Goal: Information Seeking & Learning: Learn about a topic

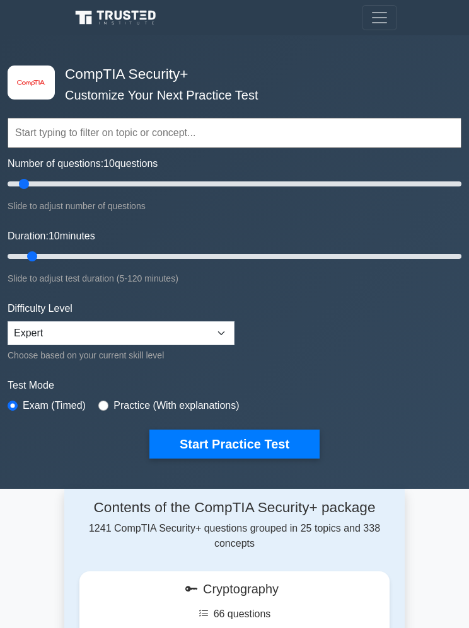
click at [119, 13] on icon at bounding box center [117, 18] width 91 height 18
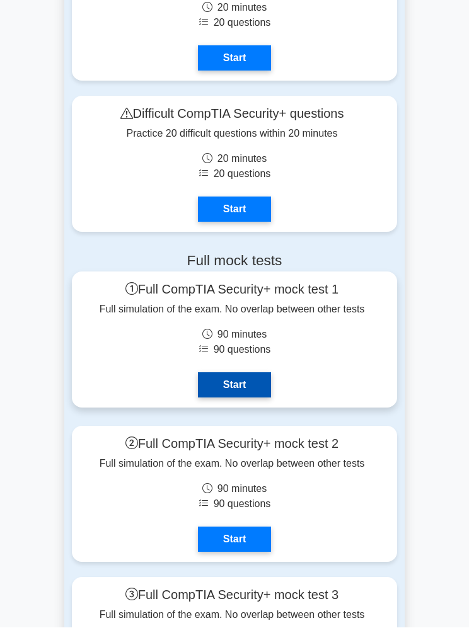
scroll to position [4257, 0]
click at [231, 398] on link "Start" at bounding box center [234, 385] width 73 height 25
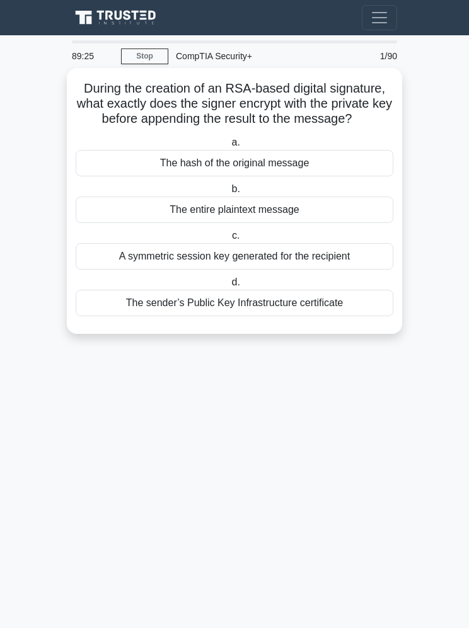
click at [188, 176] on div "The hash of the original message" at bounding box center [235, 163] width 318 height 26
click at [229, 147] on input "a. The hash of the original message" at bounding box center [229, 143] width 0 height 8
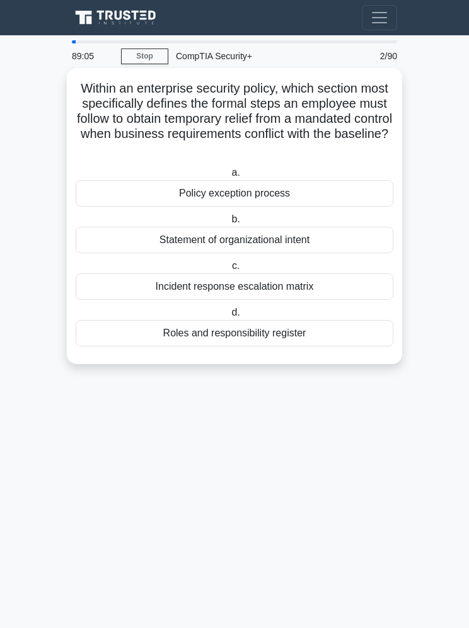
click at [176, 200] on div "Policy exception process" at bounding box center [235, 193] width 318 height 26
click at [229, 177] on input "a. Policy exception process" at bounding box center [229, 173] width 0 height 8
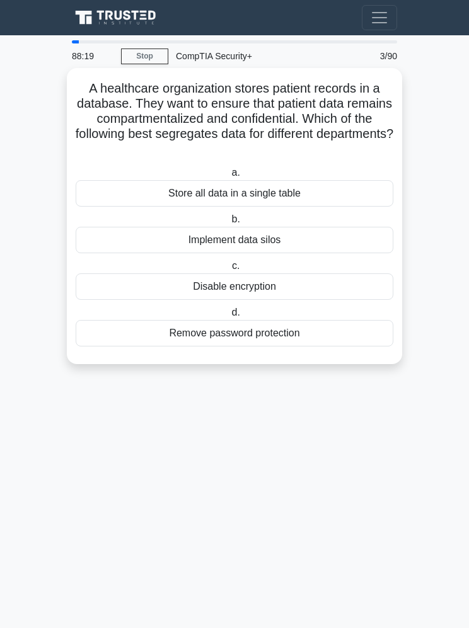
click at [172, 240] on div "Implement data silos" at bounding box center [235, 240] width 318 height 26
click at [229, 224] on input "b. Implement data silos" at bounding box center [229, 220] width 0 height 8
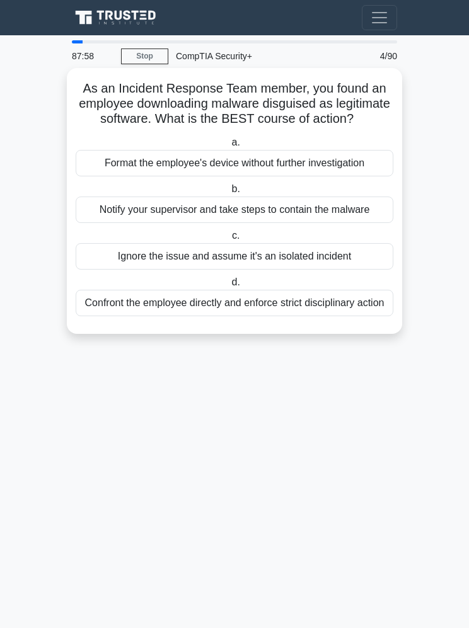
click at [154, 223] on div "Notify your supervisor and take steps to contain the malware" at bounding box center [235, 210] width 318 height 26
click at [229, 194] on input "b. Notify your supervisor and take steps to contain the malware" at bounding box center [229, 189] width 0 height 8
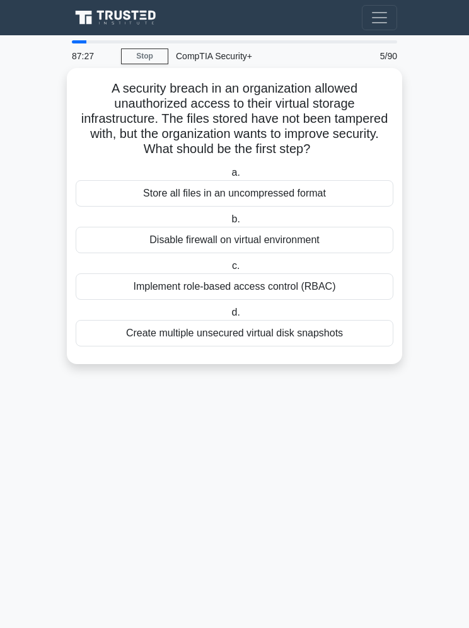
click at [144, 300] on div "Implement role-based access control (RBAC)" at bounding box center [235, 287] width 318 height 26
click at [229, 270] on input "c. Implement role-based access control (RBAC)" at bounding box center [229, 266] width 0 height 8
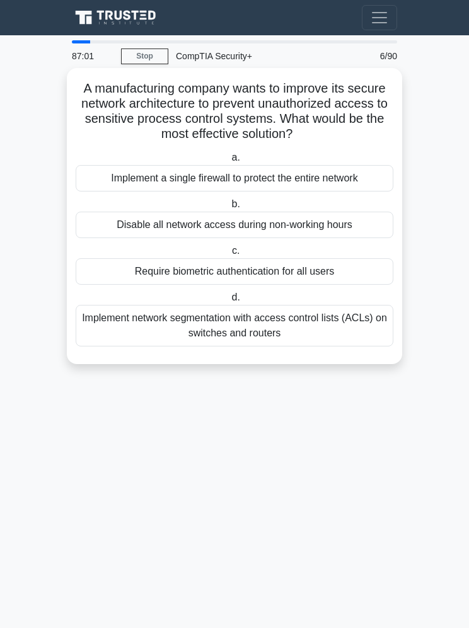
click at [132, 285] on div "Require biometric authentication for all users" at bounding box center [235, 271] width 318 height 26
click at [229, 255] on input "c. Require biometric authentication for all users" at bounding box center [229, 251] width 0 height 8
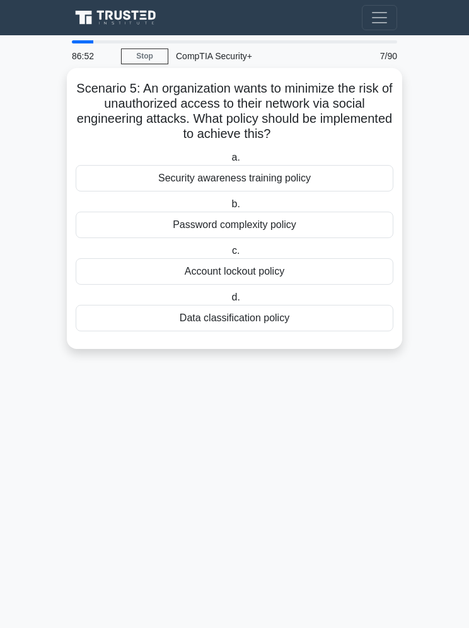
click at [132, 178] on div "Security awareness training policy" at bounding box center [235, 178] width 318 height 26
click at [229, 162] on input "a. Security awareness training policy" at bounding box center [229, 158] width 0 height 8
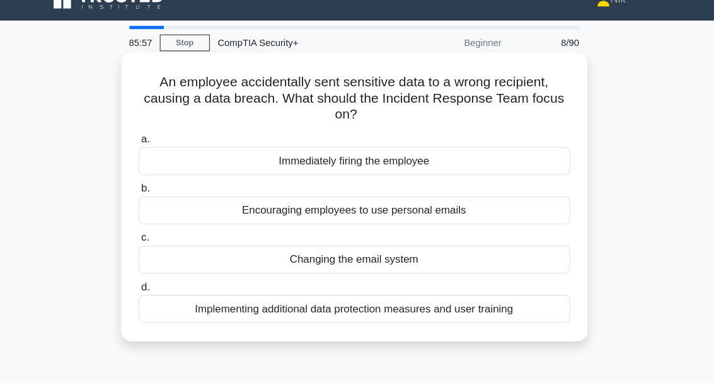
click at [199, 300] on div "Implementing additional data protection measures and user training" at bounding box center [357, 313] width 408 height 26
click at [153, 292] on input "d. Implementing additional data protection measures and user training" at bounding box center [153, 293] width 0 height 8
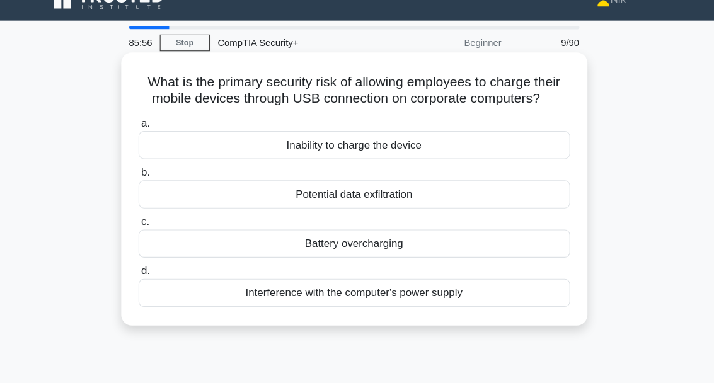
click at [199, 299] on div "Interference with the computer's power supply" at bounding box center [357, 298] width 408 height 26
click at [153, 282] on input "d. Interference with the computer's power supply" at bounding box center [153, 278] width 0 height 8
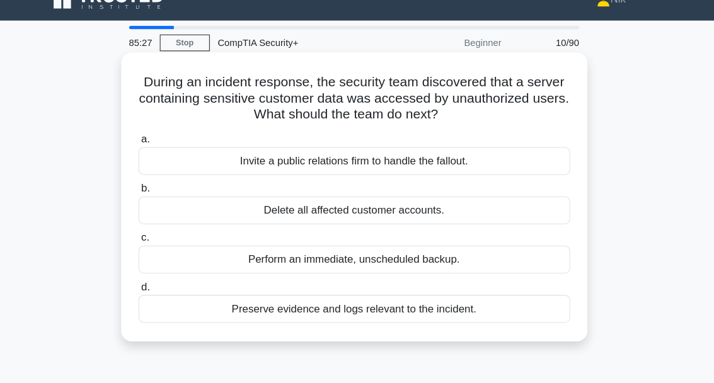
click at [219, 300] on div "Preserve evidence and logs relevant to the incident." at bounding box center [357, 313] width 408 height 26
click at [153, 290] on input "d. Preserve evidence and logs relevant to the incident." at bounding box center [153, 293] width 0 height 8
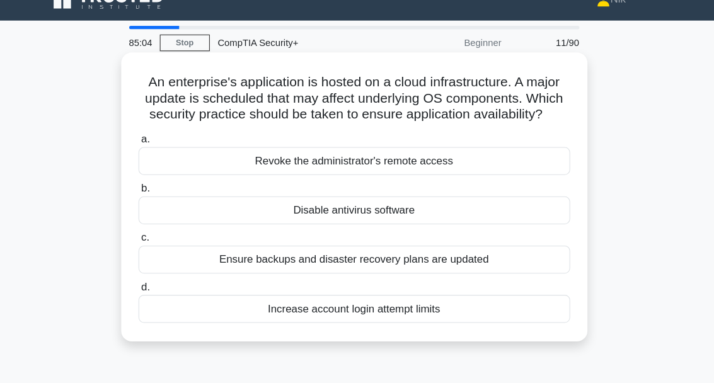
click at [202, 260] on div "Ensure backups and disaster recovery plans are updated" at bounding box center [357, 266] width 408 height 26
click at [153, 250] on input "c. Ensure backups and disaster recovery plans are updated" at bounding box center [153, 246] width 0 height 8
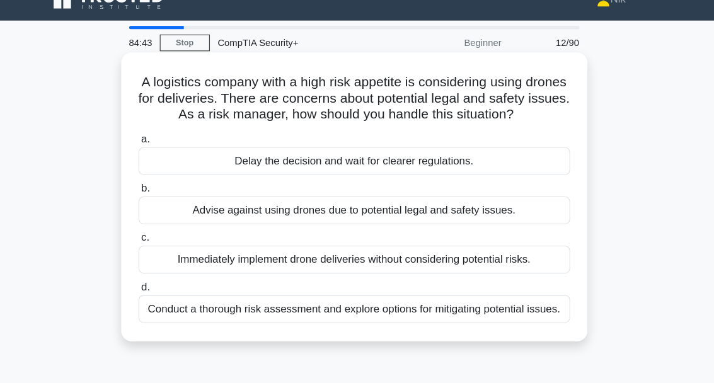
click at [190, 311] on div "Conduct a thorough risk assessment and explore options for mitigating potential…" at bounding box center [357, 313] width 408 height 26
click at [153, 297] on input "d. Conduct a thorough risk assessment and explore options for mitigating potent…" at bounding box center [153, 293] width 0 height 8
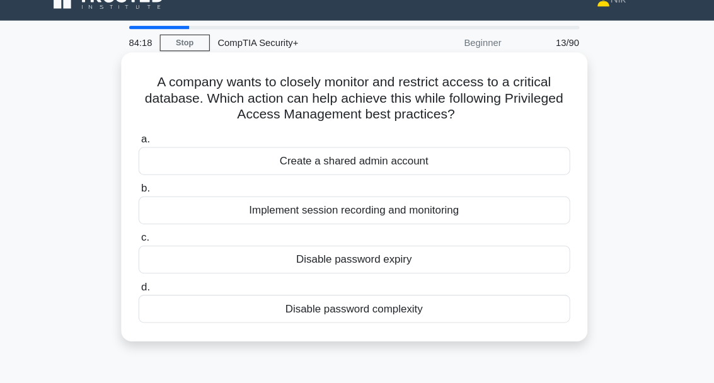
click at [221, 207] on div "Implement session recording and monitoring" at bounding box center [357, 220] width 408 height 26
click at [153, 202] on input "b. Implement session recording and monitoring" at bounding box center [153, 199] width 0 height 8
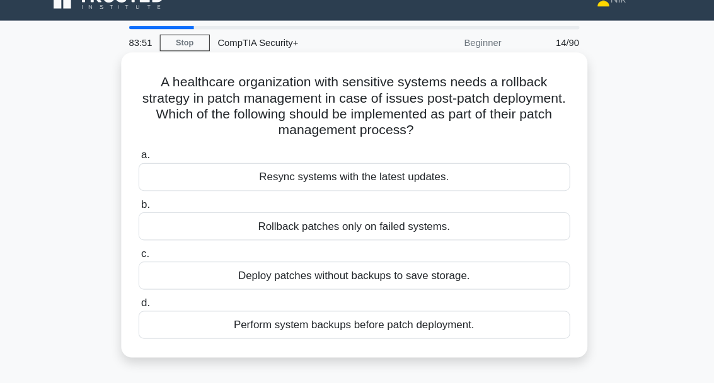
click at [226, 315] on div "Perform system backups before patch deployment." at bounding box center [357, 328] width 408 height 26
click at [153, 308] on input "d. Perform system backups before patch deployment." at bounding box center [153, 308] width 0 height 8
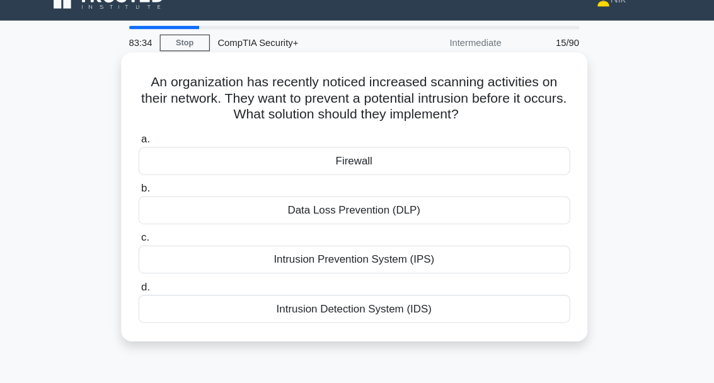
click at [242, 265] on div "Intrusion Prevention System (IPS)" at bounding box center [357, 266] width 408 height 26
click at [153, 250] on input "c. Intrusion Prevention System (IPS)" at bounding box center [153, 246] width 0 height 8
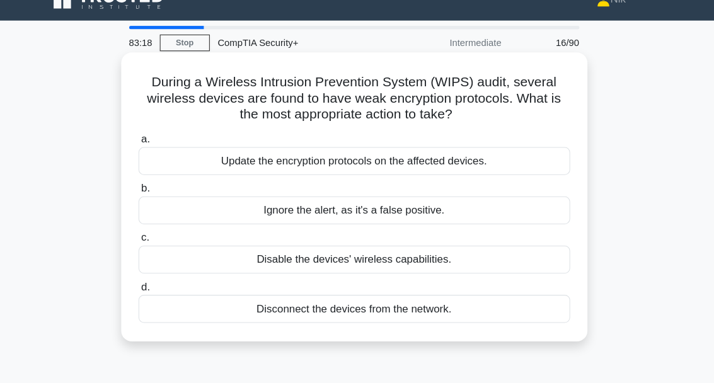
click at [202, 160] on div "Update the encryption protocols on the affected devices." at bounding box center [357, 173] width 408 height 26
click at [153, 157] on input "a. Update the encryption protocols on the affected devices." at bounding box center [153, 153] width 0 height 8
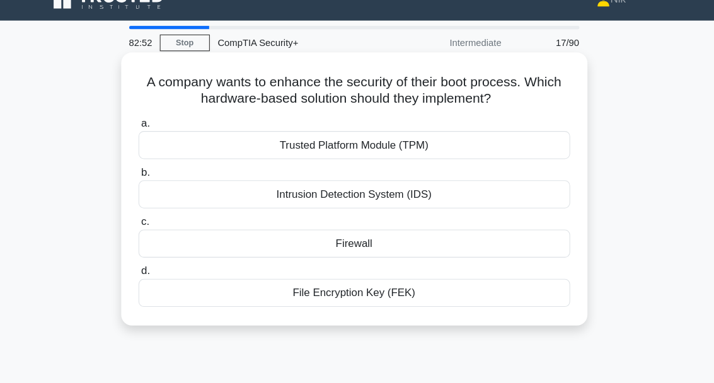
click at [269, 145] on div "Trusted Platform Module (TPM)" at bounding box center [357, 158] width 408 height 26
click at [153, 139] on input "a. Trusted Platform Module (TPM)" at bounding box center [153, 138] width 0 height 8
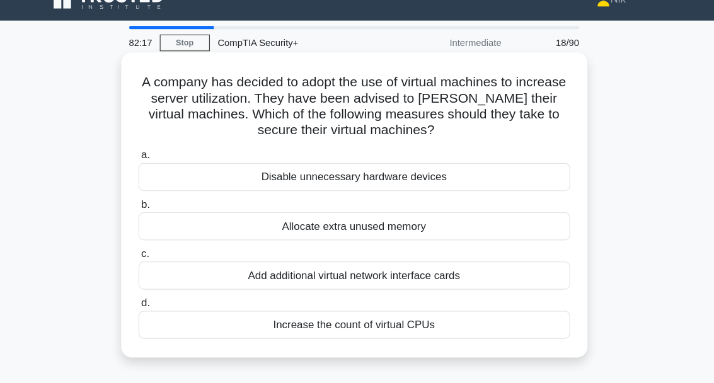
click at [247, 175] on div "Disable unnecessary hardware devices" at bounding box center [357, 188] width 408 height 26
click at [153, 171] on input "a. Disable unnecessary hardware devices" at bounding box center [153, 168] width 0 height 8
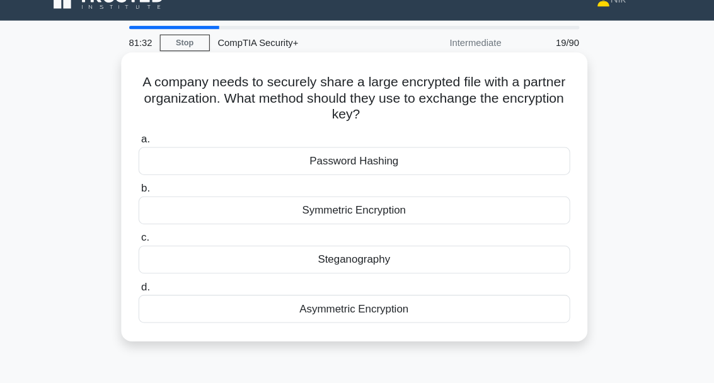
click at [258, 304] on div "Asymmetric Encryption" at bounding box center [357, 313] width 408 height 26
click at [153, 297] on input "d. Asymmetric Encryption" at bounding box center [153, 293] width 0 height 8
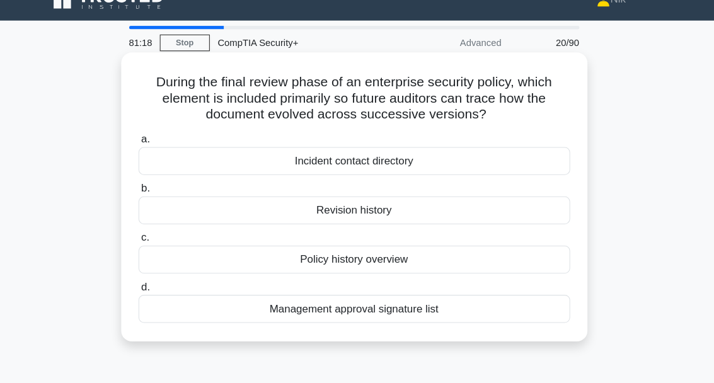
click at [269, 207] on div "Revision history" at bounding box center [357, 220] width 408 height 26
click at [153, 202] on input "b. Revision history" at bounding box center [153, 199] width 0 height 8
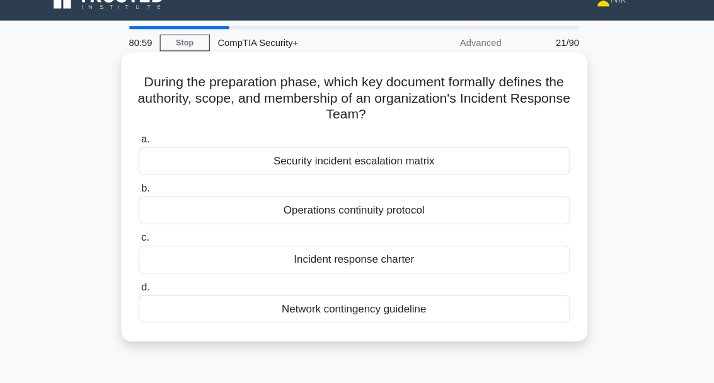
click at [262, 257] on div "Incident response charter" at bounding box center [357, 266] width 408 height 26
click at [153, 250] on input "c. Incident response charter" at bounding box center [153, 246] width 0 height 8
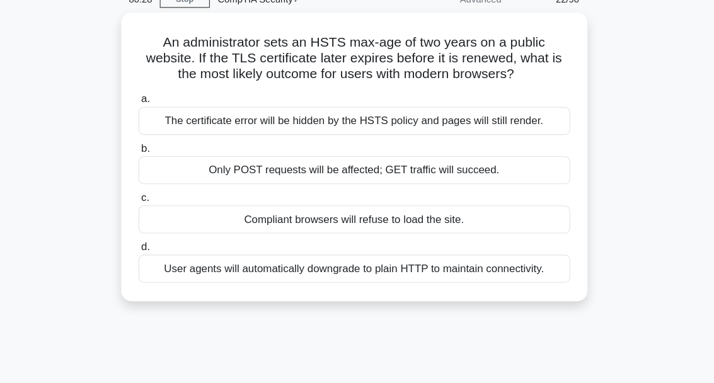
scroll to position [62, 0]
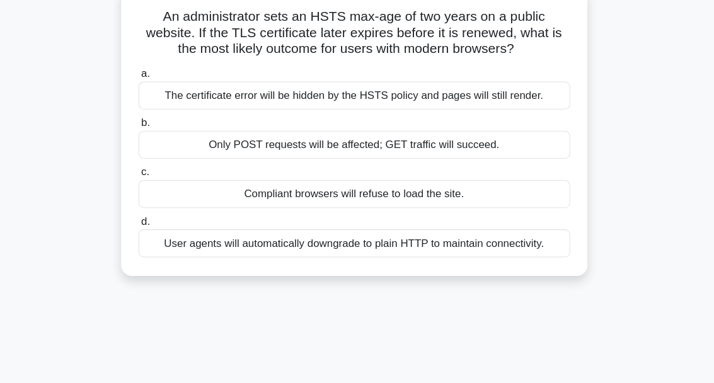
click at [222, 217] on div "Compliant browsers will refuse to load the site." at bounding box center [357, 204] width 408 height 26
click at [153, 188] on input "c. Compliant browsers will refuse to load the site." at bounding box center [153, 184] width 0 height 8
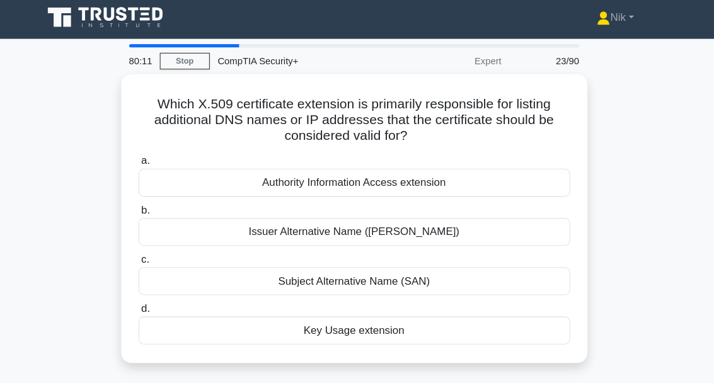
scroll to position [0, 0]
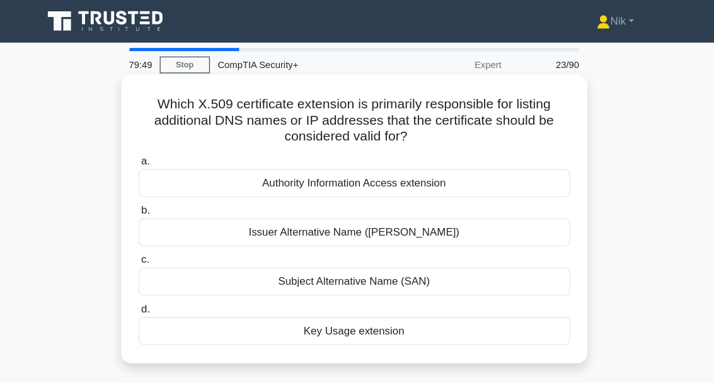
click at [246, 263] on div "Subject Alternative Name (SAN)" at bounding box center [357, 266] width 408 height 26
click at [153, 250] on input "c. Subject Alternative Name (SAN)" at bounding box center [153, 246] width 0 height 8
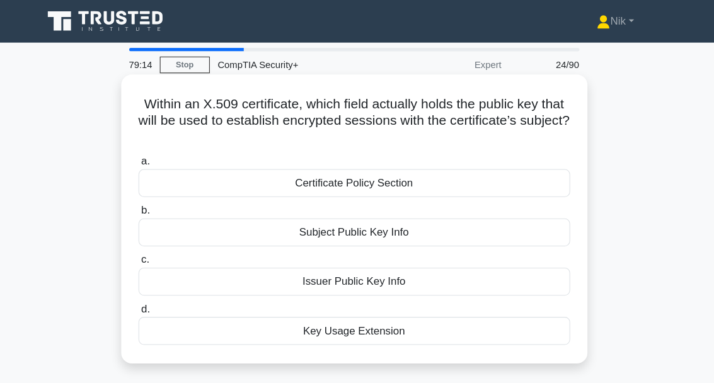
click at [275, 224] on div "Subject Public Key Info" at bounding box center [357, 220] width 408 height 26
click at [153, 204] on input "b. Subject Public Key Info" at bounding box center [153, 199] width 0 height 8
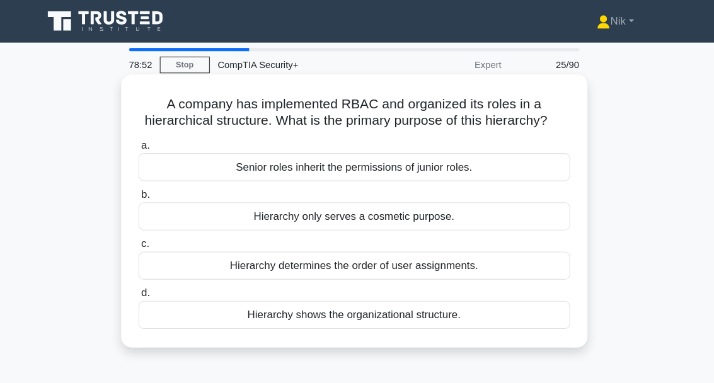
click at [216, 265] on div "Hierarchy determines the order of user assignments." at bounding box center [357, 251] width 408 height 26
click at [153, 235] on input "c. Hierarchy determines the order of user assignments." at bounding box center [153, 231] width 0 height 8
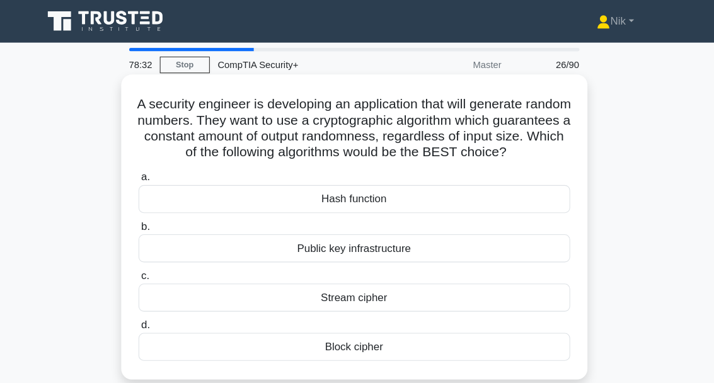
click at [236, 295] on div "Stream cipher" at bounding box center [357, 282] width 408 height 26
click at [153, 265] on input "c. Stream cipher" at bounding box center [153, 261] width 0 height 8
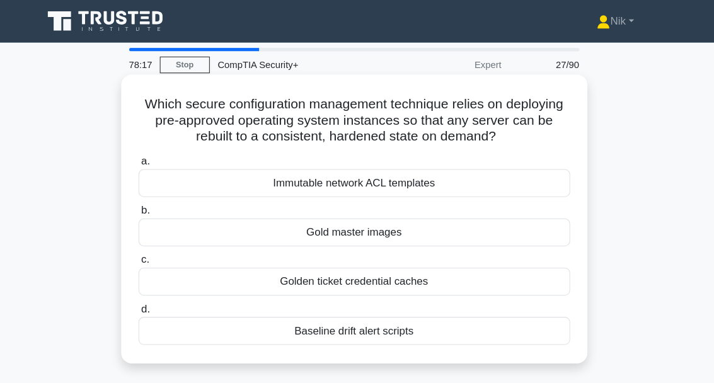
click at [250, 233] on div "Gold master images" at bounding box center [357, 220] width 408 height 26
click at [153, 204] on input "b. Gold master images" at bounding box center [153, 199] width 0 height 8
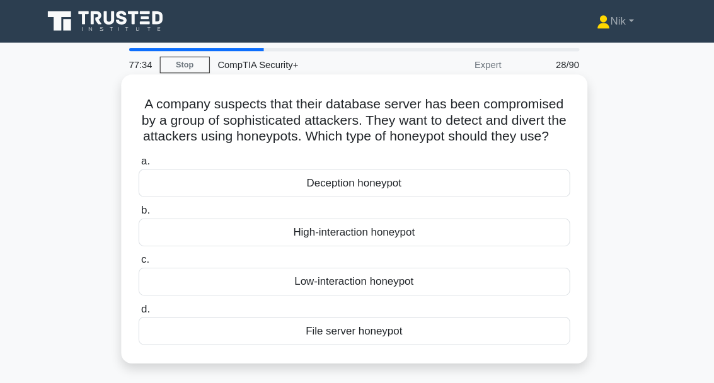
click at [275, 327] on div "File server honeypot" at bounding box center [357, 313] width 408 height 26
click at [153, 297] on input "d. File server honeypot" at bounding box center [153, 293] width 0 height 8
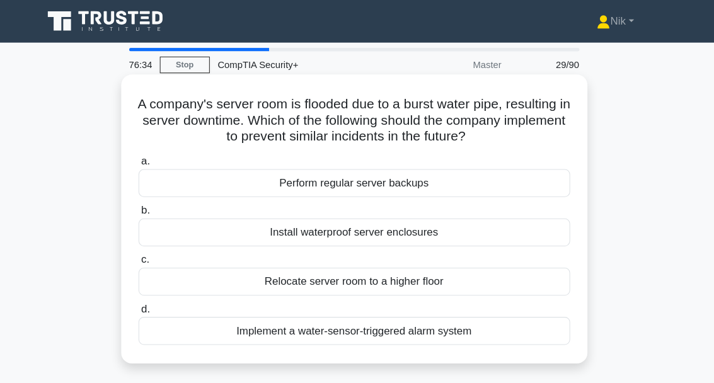
click at [249, 280] on div "Relocate server room to a higher floor" at bounding box center [357, 266] width 408 height 26
click at [153, 250] on input "c. Relocate server room to a higher floor" at bounding box center [153, 246] width 0 height 8
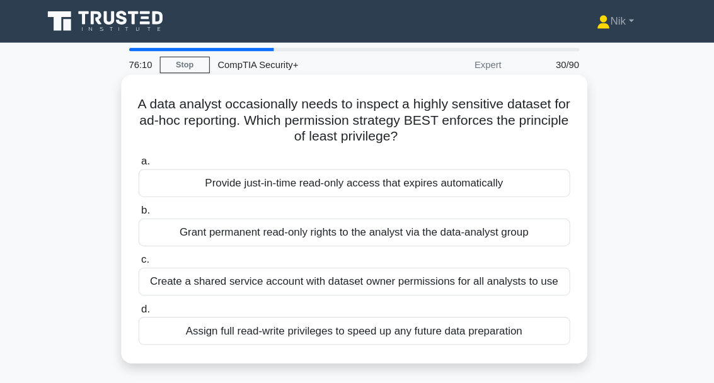
click at [182, 173] on div "Provide just-in-time read-only access that expires automatically" at bounding box center [357, 173] width 408 height 26
click at [153, 157] on input "a. Provide just-in-time read-only access that expires automatically" at bounding box center [153, 153] width 0 height 8
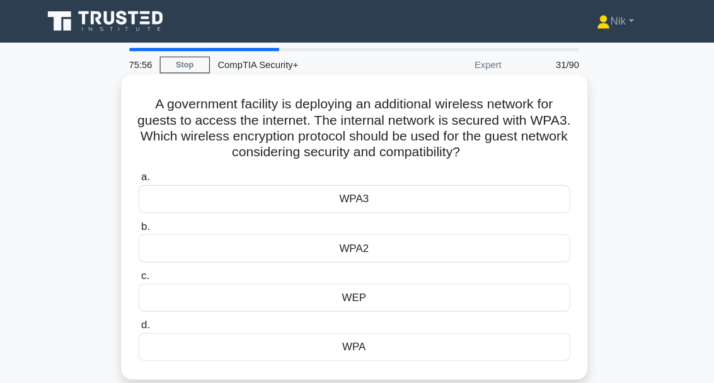
click at [315, 242] on div "WPA2" at bounding box center [357, 235] width 408 height 26
click at [153, 219] on input "b. WPA2" at bounding box center [153, 215] width 0 height 8
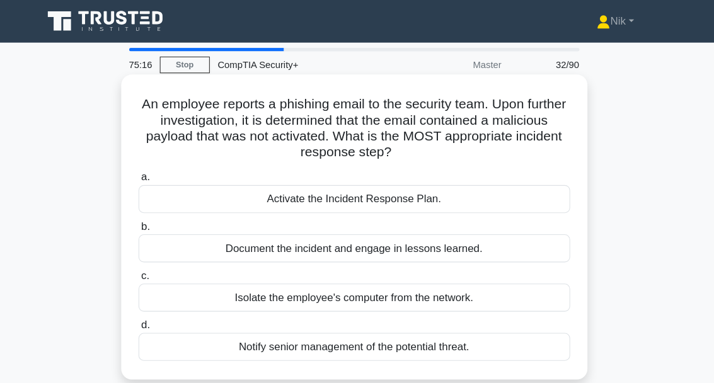
click at [226, 332] on div "Notify senior management of the potential threat." at bounding box center [357, 328] width 408 height 26
click at [153, 312] on input "d. Notify senior management of the potential threat." at bounding box center [153, 308] width 0 height 8
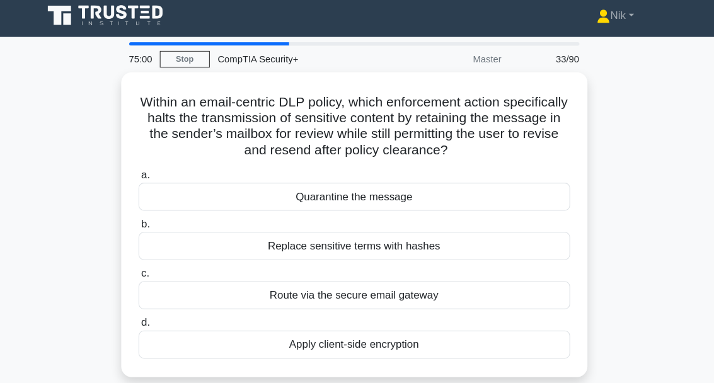
scroll to position [5, 0]
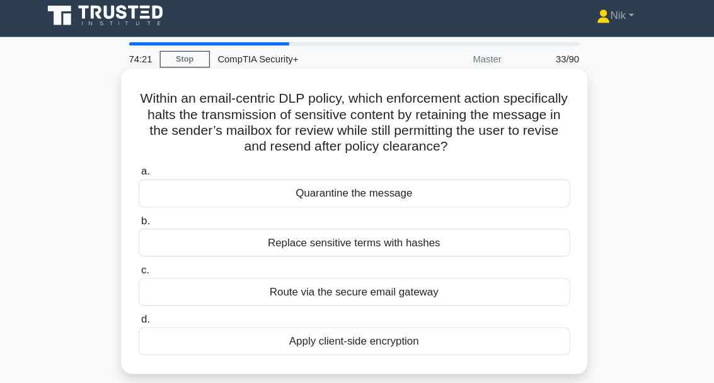
click at [251, 192] on div "Quarantine the message" at bounding box center [357, 183] width 408 height 26
click at [153, 167] on input "a. Quarantine the message" at bounding box center [153, 163] width 0 height 8
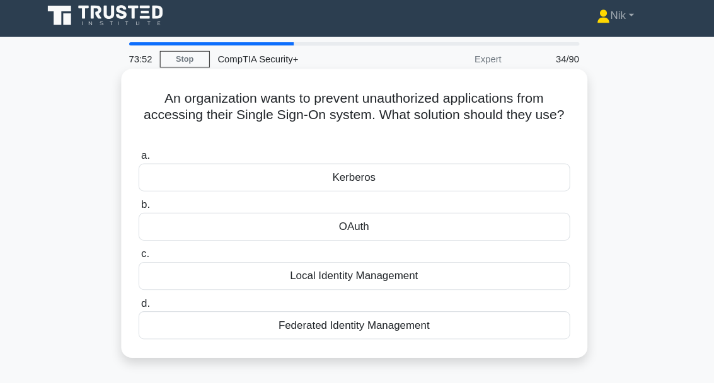
click at [301, 213] on div "OAuth" at bounding box center [357, 215] width 408 height 26
click at [153, 199] on input "b. OAuth" at bounding box center [153, 194] width 0 height 8
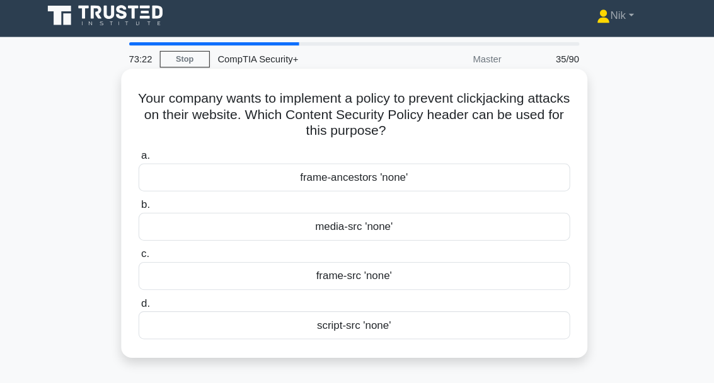
click at [272, 262] on div "frame-src 'none'" at bounding box center [357, 261] width 408 height 26
click at [153, 245] on input "c. frame-src 'none'" at bounding box center [153, 241] width 0 height 8
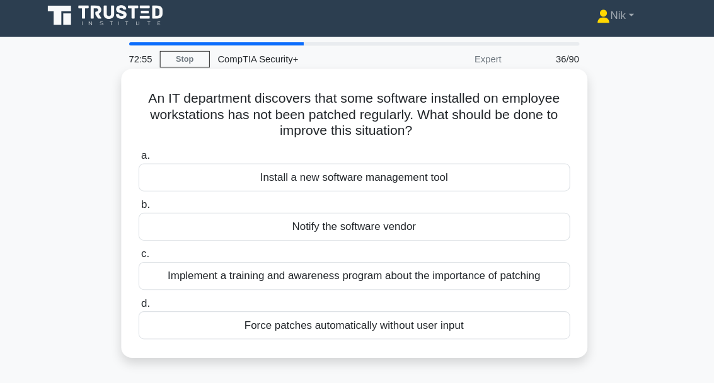
click at [200, 269] on div "Implement a training and awareness program about the importance of patching" at bounding box center [357, 261] width 408 height 26
click at [153, 245] on input "c. Implement a training and awareness program about the importance of patching" at bounding box center [153, 241] width 0 height 8
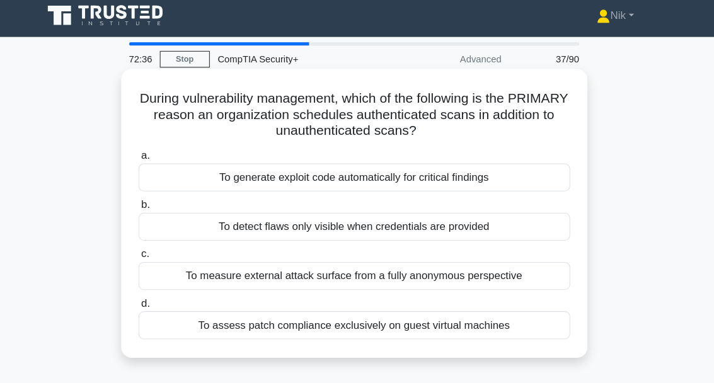
click at [211, 217] on div "To detect flaws only visible when credentials are provided" at bounding box center [357, 215] width 408 height 26
click at [153, 199] on input "b. To detect flaws only visible when credentials are provided" at bounding box center [153, 194] width 0 height 8
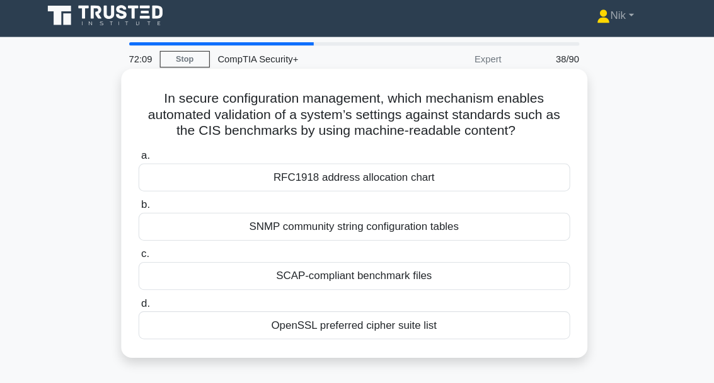
click at [219, 275] on div "SCAP-compliant benchmark files" at bounding box center [357, 261] width 408 height 26
click at [153, 245] on input "c. SCAP-compliant benchmark files" at bounding box center [153, 241] width 0 height 8
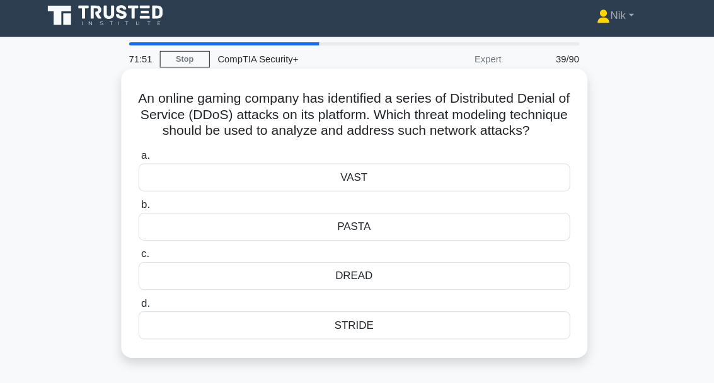
click at [267, 180] on div "VAST" at bounding box center [357, 168] width 408 height 26
click at [153, 152] on input "a. VAST" at bounding box center [153, 148] width 0 height 8
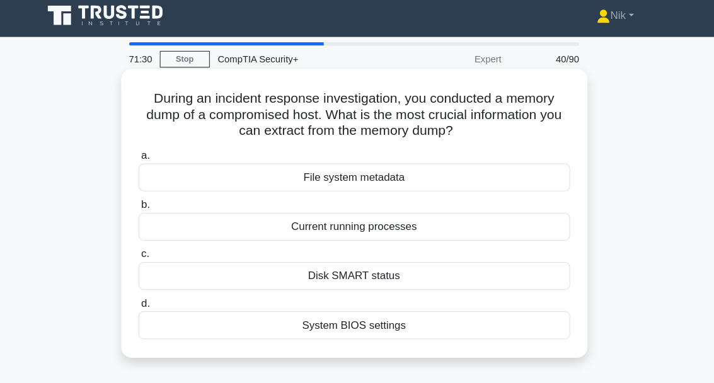
click at [262, 163] on div "File system metadata" at bounding box center [357, 168] width 408 height 26
click at [153, 152] on input "a. File system metadata" at bounding box center [153, 148] width 0 height 8
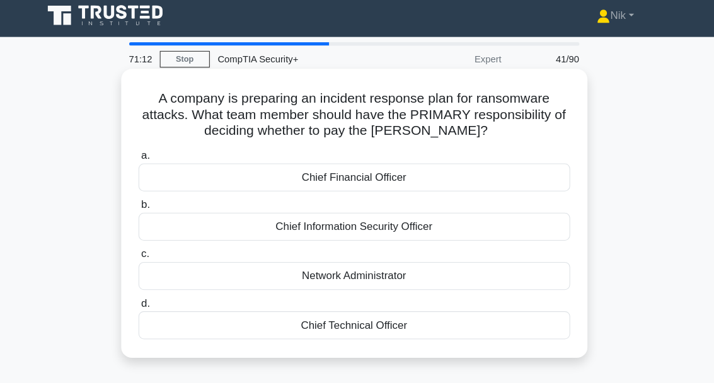
click at [241, 178] on div "Chief Financial Officer" at bounding box center [357, 168] width 408 height 26
click at [153, 152] on input "a. Chief Financial Officer" at bounding box center [153, 148] width 0 height 8
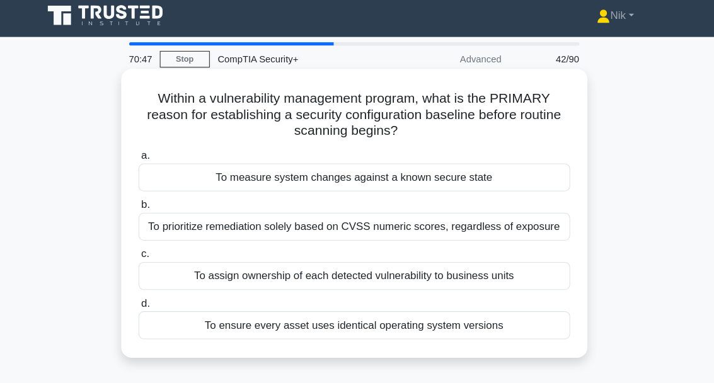
click at [200, 167] on div "To measure system changes against a known secure state" at bounding box center [357, 168] width 408 height 26
click at [153, 152] on input "a. To measure system changes against a known secure state" at bounding box center [153, 148] width 0 height 8
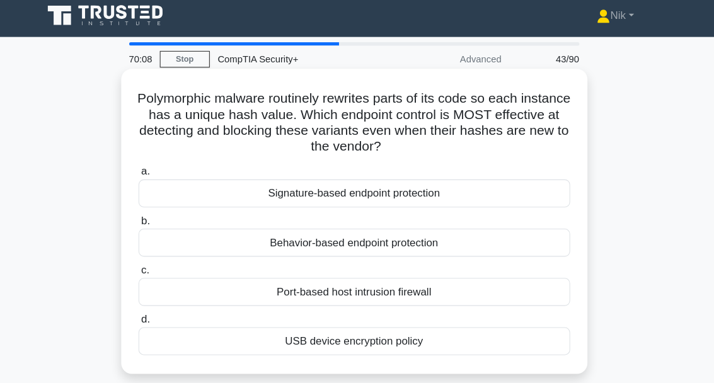
click at [222, 235] on div "Behavior-based endpoint protection" at bounding box center [357, 230] width 408 height 26
click at [153, 214] on input "b. Behavior-based endpoint protection" at bounding box center [153, 209] width 0 height 8
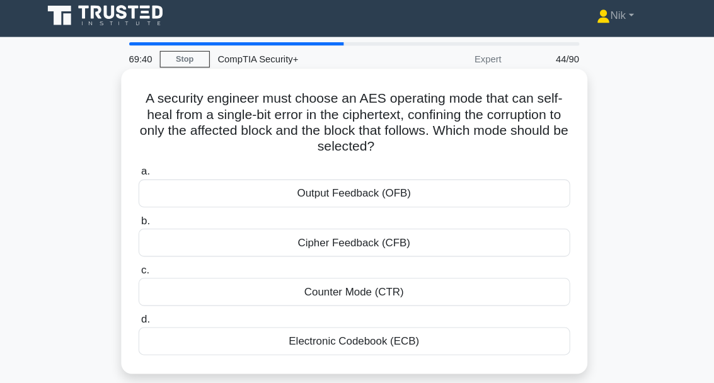
click at [246, 234] on div "Cipher Feedback (CFB)" at bounding box center [357, 230] width 408 height 26
click at [153, 214] on input "b. Cipher Feedback (CFB)" at bounding box center [153, 209] width 0 height 8
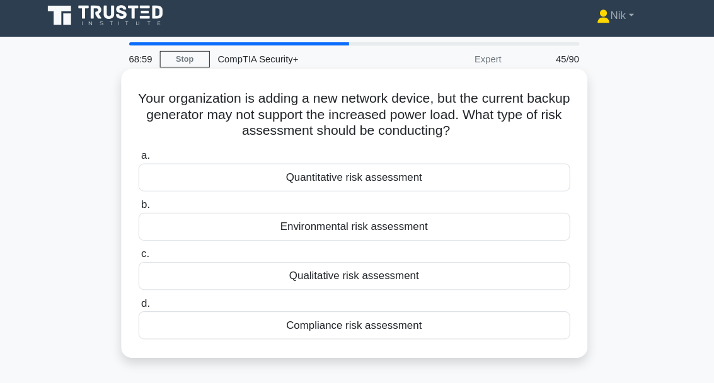
click at [200, 167] on div "Quantitative risk assessment" at bounding box center [357, 168] width 408 height 26
click at [153, 152] on input "a. Quantitative risk assessment" at bounding box center [153, 148] width 0 height 8
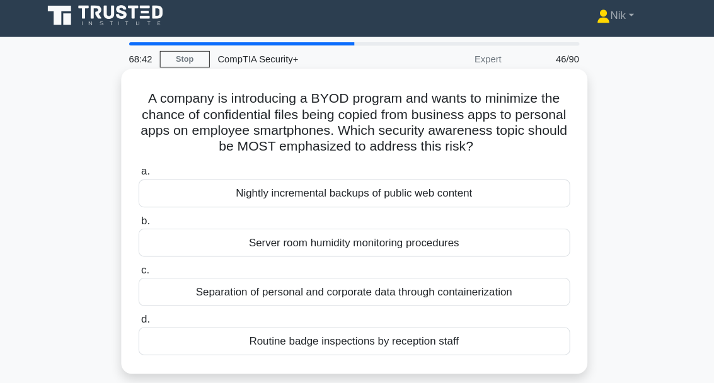
click at [173, 290] on div "Separation of personal and corporate data through containerization" at bounding box center [357, 276] width 408 height 26
click at [153, 260] on input "c. Separation of personal and corporate data through containerization" at bounding box center [153, 256] width 0 height 8
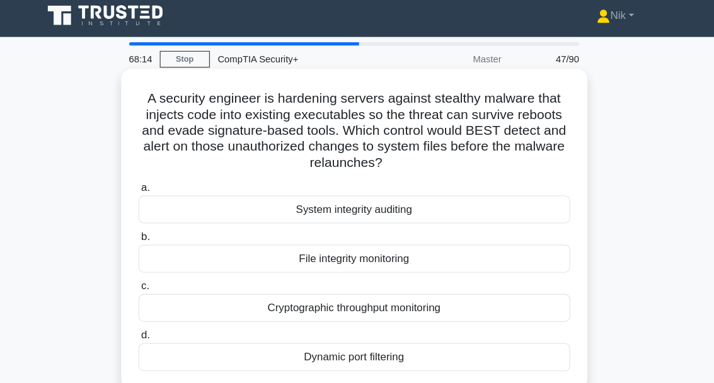
click at [217, 248] on div "File integrity monitoring" at bounding box center [357, 245] width 408 height 26
click at [153, 229] on input "b. File integrity monitoring" at bounding box center [153, 225] width 0 height 8
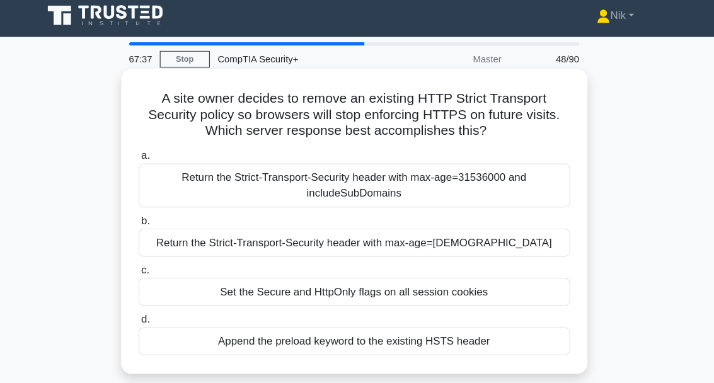
click at [263, 290] on div "Set the Secure and HttpOnly flags on all session cookies" at bounding box center [357, 276] width 408 height 26
click at [153, 260] on input "c. Set the Secure and HttpOnly flags on all session cookies" at bounding box center [153, 256] width 0 height 8
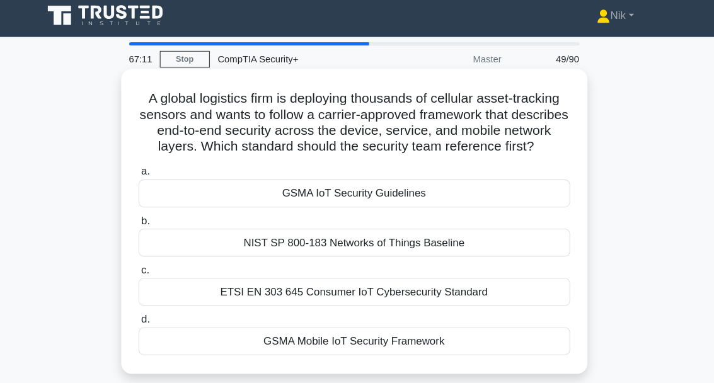
click at [265, 240] on div "NIST SP 800-183 Networks of Things Baseline" at bounding box center [357, 230] width 408 height 26
click at [153, 214] on input "b. NIST SP 800-183 Networks of Things Baseline" at bounding box center [153, 209] width 0 height 8
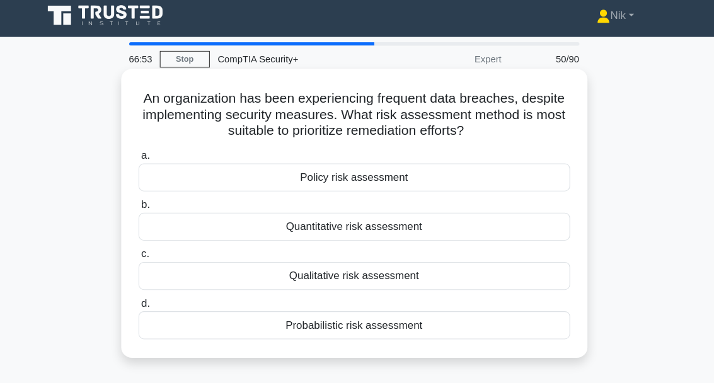
click at [313, 309] on div "Probabilistic risk assessment" at bounding box center [357, 308] width 408 height 26
click at [153, 292] on input "d. Probabilistic risk assessment" at bounding box center [153, 288] width 0 height 8
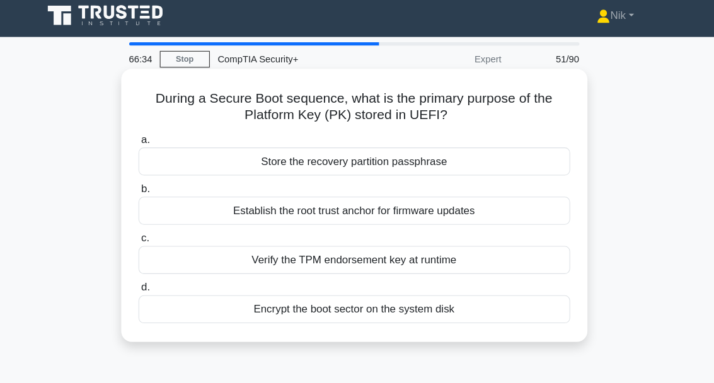
click at [273, 244] on div "Verify the TPM endorsement key at runtime" at bounding box center [357, 246] width 408 height 26
click at [153, 230] on input "c. Verify the TPM endorsement key at runtime" at bounding box center [153, 226] width 0 height 8
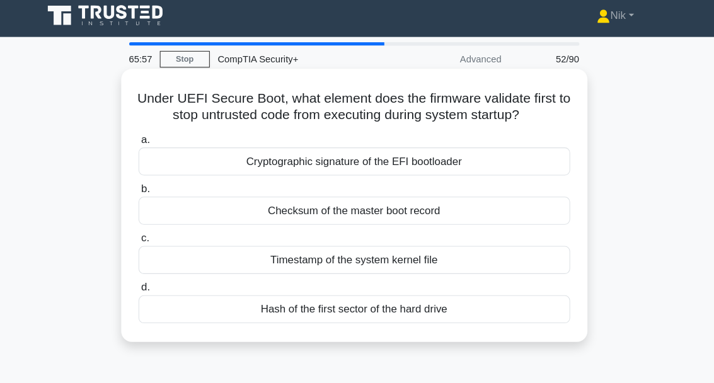
click at [274, 166] on div "Cryptographic signature of the EFI bootloader" at bounding box center [357, 153] width 408 height 26
click at [153, 137] on input "a. Cryptographic signature of the EFI bootloader" at bounding box center [153, 133] width 0 height 8
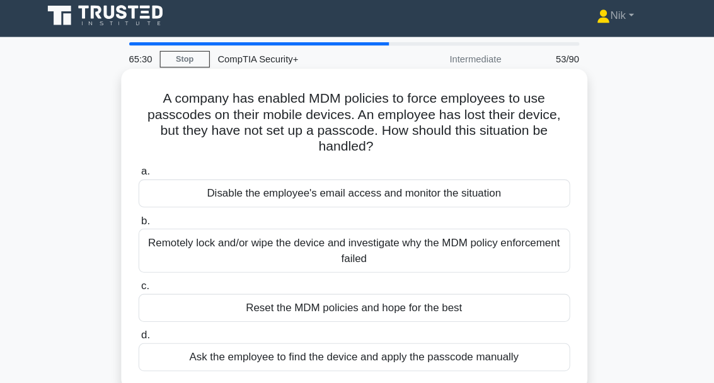
click at [224, 231] on div "Remotely lock and/or wipe the device and investigate why the MDM policy enforce…" at bounding box center [357, 238] width 408 height 42
click at [153, 214] on input "b. Remotely lock and/or wipe the device and investigate why the MDM policy enfo…" at bounding box center [153, 209] width 0 height 8
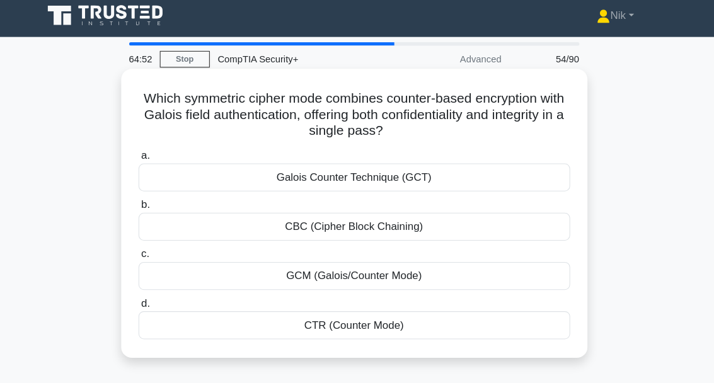
click at [292, 167] on div "Galois Counter Technique (GCT)" at bounding box center [357, 168] width 408 height 26
click at [153, 152] on input "a. Galois Counter Technique (GCT)" at bounding box center [153, 148] width 0 height 8
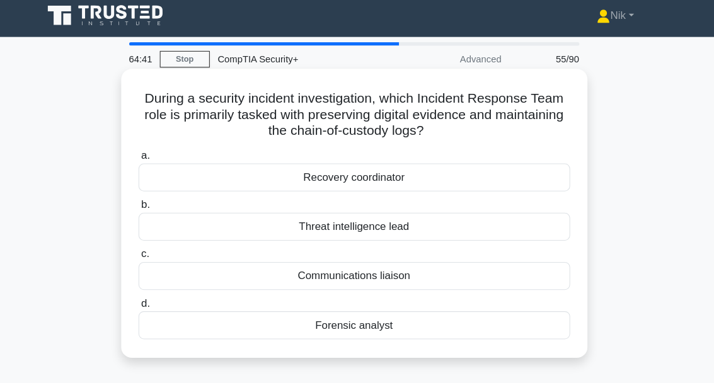
click at [316, 306] on div "Forensic analyst" at bounding box center [357, 308] width 408 height 26
click at [153, 292] on input "d. Forensic analyst" at bounding box center [153, 288] width 0 height 8
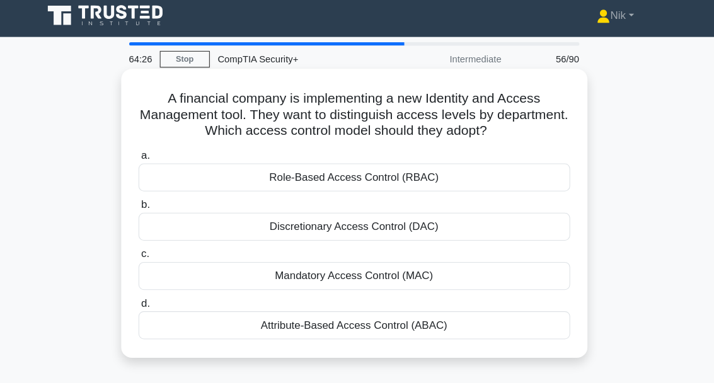
click at [288, 307] on div "Attribute-Based Access Control (ABAC)" at bounding box center [357, 308] width 408 height 26
click at [153, 292] on input "d. Attribute-Based Access Control (ABAC)" at bounding box center [153, 288] width 0 height 8
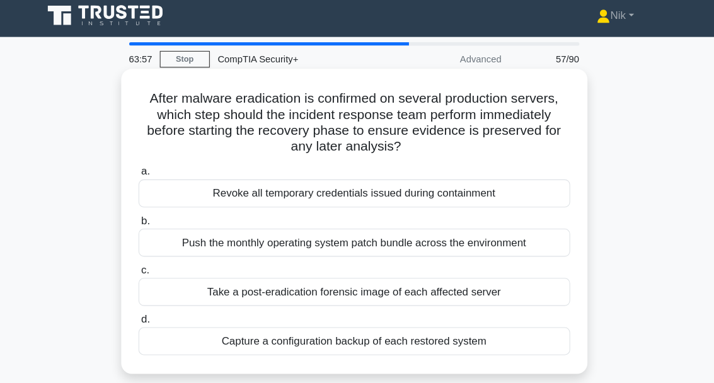
click at [194, 285] on div "Take a post-eradication forensic image of each affected server" at bounding box center [357, 276] width 408 height 26
click at [153, 260] on input "c. Take a post-eradication forensic image of each affected server" at bounding box center [153, 256] width 0 height 8
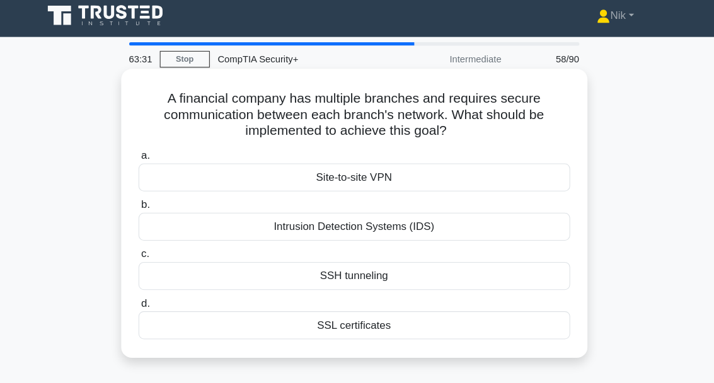
click at [262, 175] on div "Site-to-site VPN" at bounding box center [357, 168] width 408 height 26
click at [153, 152] on input "a. Site-to-site VPN" at bounding box center [153, 148] width 0 height 8
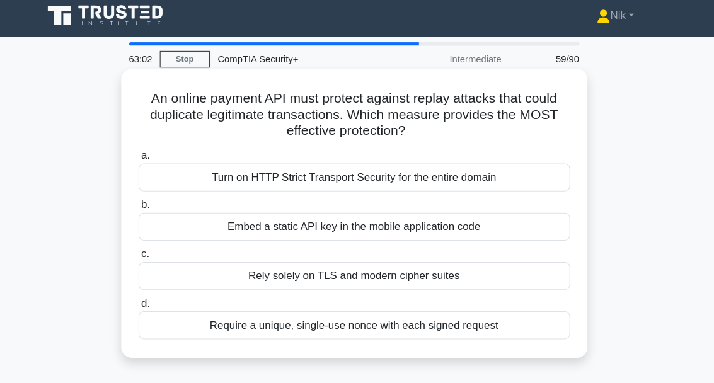
click at [217, 309] on div "Require a unique, single-use nonce with each signed request" at bounding box center [357, 308] width 408 height 26
click at [153, 292] on input "d. Require a unique, single-use nonce with each signed request" at bounding box center [153, 288] width 0 height 8
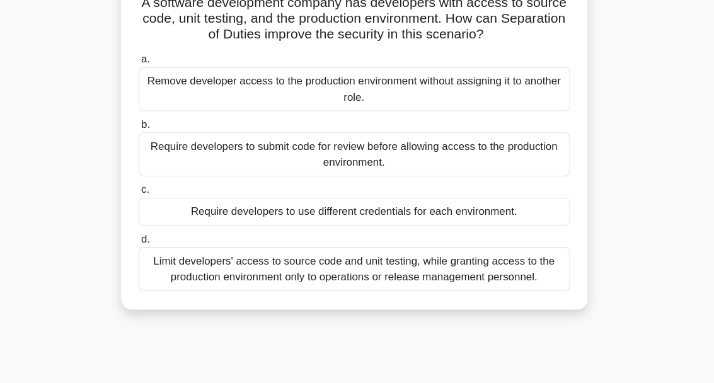
scroll to position [103, 0]
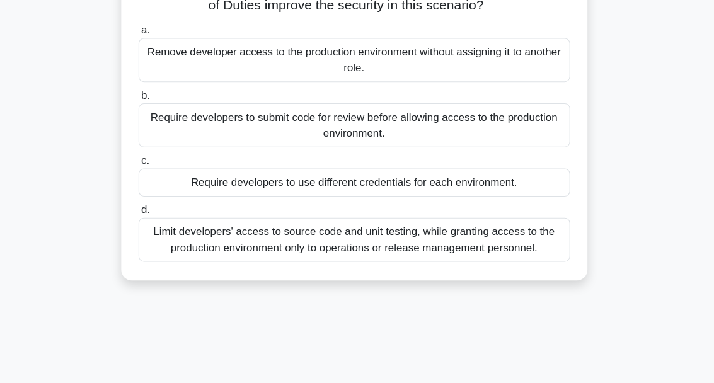
click at [178, 126] on div "Require developers to submit code for review before allowing access to the prod…" at bounding box center [357, 139] width 408 height 42
click at [153, 115] on input "b. Require developers to submit code for review before allowing access to the p…" at bounding box center [153, 111] width 0 height 8
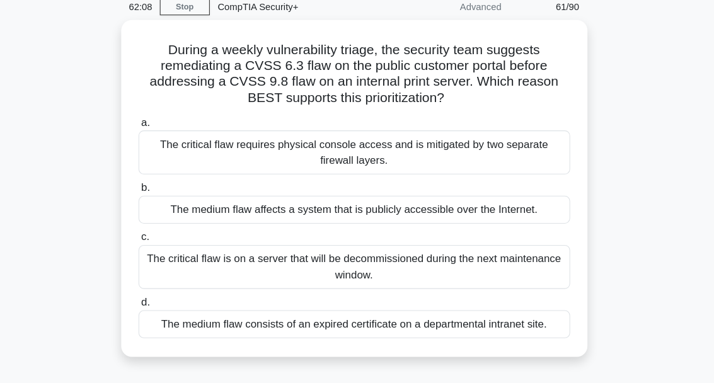
scroll to position [70, 0]
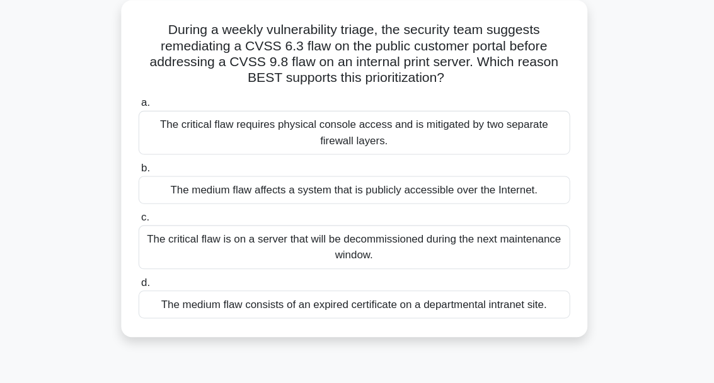
click at [221, 178] on div "The medium flaw affects a system that is publicly accessible over the Internet." at bounding box center [357, 180] width 408 height 26
click at [153, 164] on input "b. The medium flaw affects a system that is publicly accessible over the Intern…" at bounding box center [153, 160] width 0 height 8
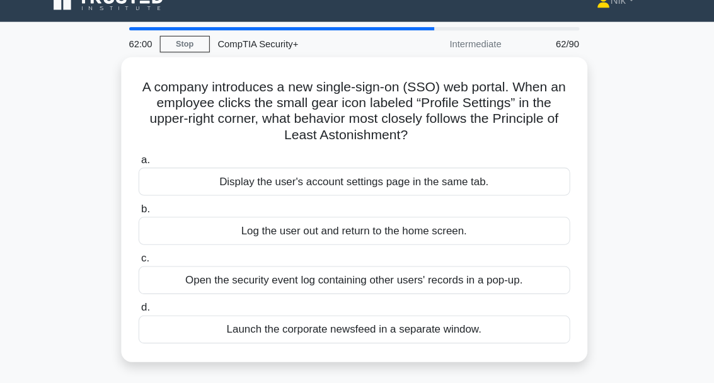
scroll to position [0, 0]
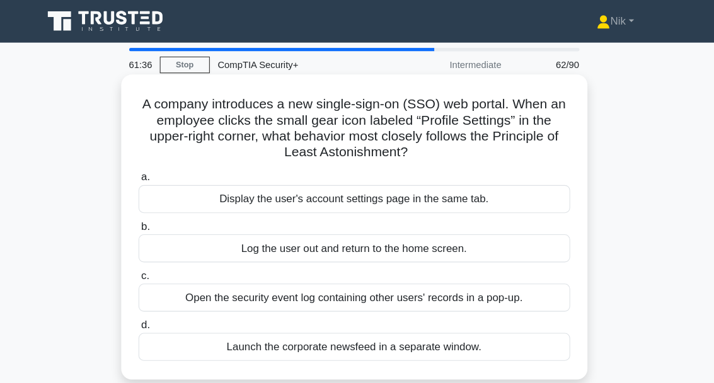
click at [228, 181] on div "Display the user's account settings page in the same tab." at bounding box center [357, 188] width 408 height 26
click at [153, 172] on input "a. Display the user's account settings page in the same tab." at bounding box center [153, 168] width 0 height 8
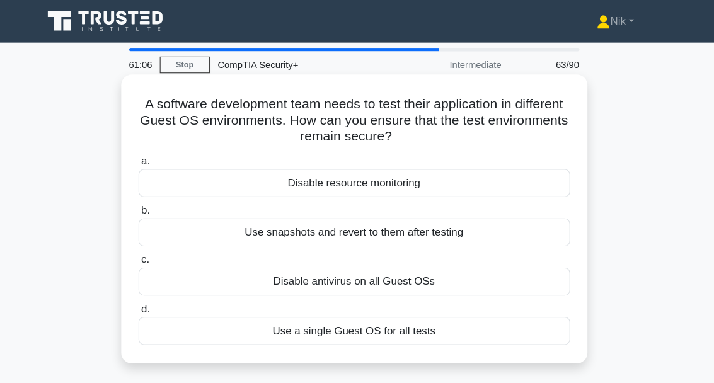
click at [224, 223] on div "Use snapshots and revert to them after testing" at bounding box center [357, 220] width 408 height 26
click at [153, 204] on input "b. Use snapshots and revert to them after testing" at bounding box center [153, 199] width 0 height 8
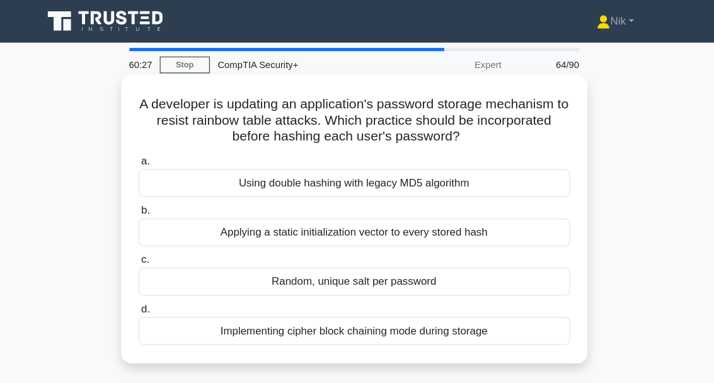
click at [175, 257] on div "Random, unique salt per password" at bounding box center [357, 266] width 408 height 26
click at [153, 250] on input "c. Random, unique salt per password" at bounding box center [153, 246] width 0 height 8
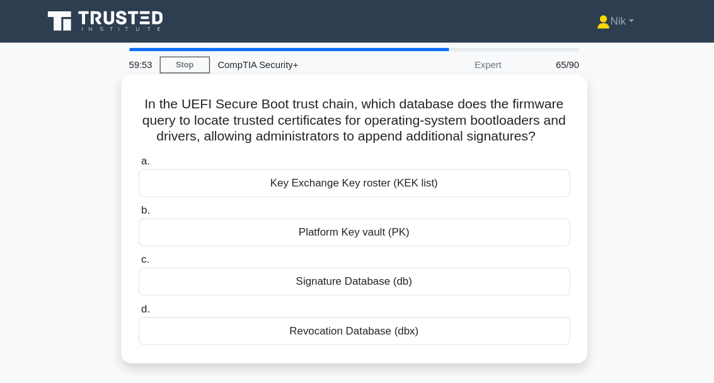
click at [284, 274] on div "Signature Database (db)" at bounding box center [357, 266] width 408 height 26
click at [153, 250] on input "c. Signature Database (db)" at bounding box center [153, 246] width 0 height 8
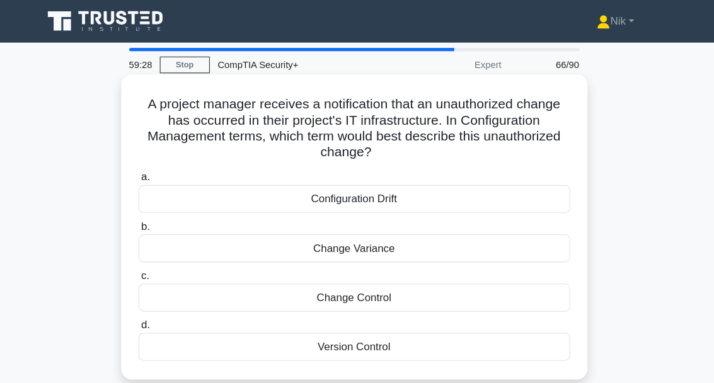
click at [286, 189] on div "Configuration Drift" at bounding box center [357, 188] width 408 height 26
click at [153, 172] on input "a. Configuration Drift" at bounding box center [153, 168] width 0 height 8
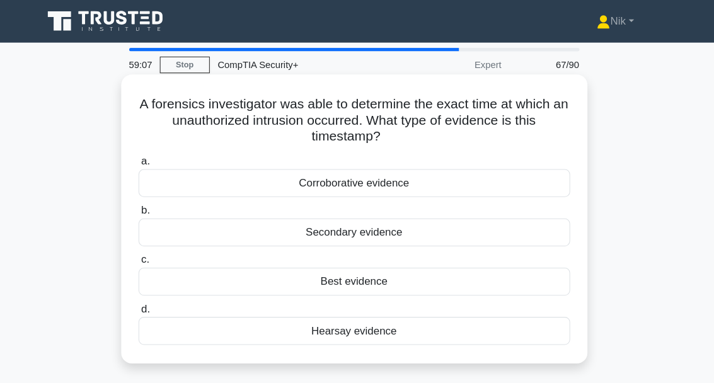
click at [239, 179] on div "Corroborative evidence" at bounding box center [357, 173] width 408 height 26
click at [153, 157] on input "a. Corroborative evidence" at bounding box center [153, 153] width 0 height 8
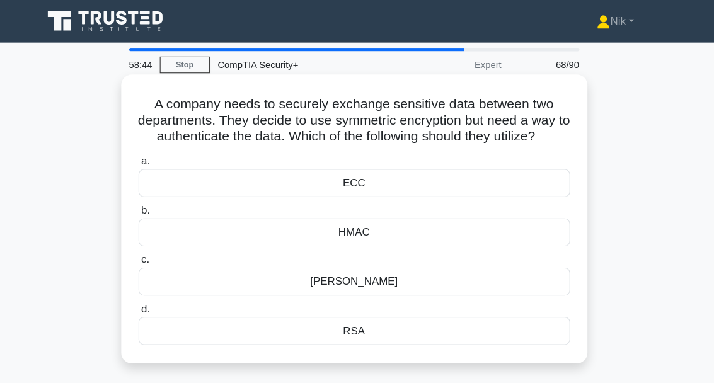
click at [327, 187] on div "ECC" at bounding box center [357, 173] width 408 height 26
click at [153, 157] on input "a. ECC" at bounding box center [153, 153] width 0 height 8
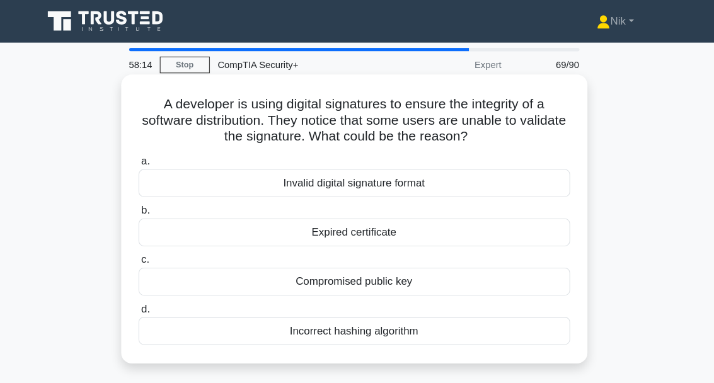
click at [251, 224] on div "Expired certificate" at bounding box center [357, 220] width 408 height 26
click at [153, 204] on input "b. Expired certificate" at bounding box center [153, 199] width 0 height 8
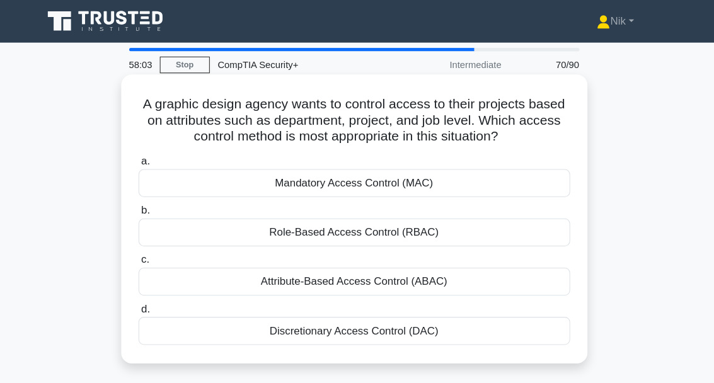
click at [223, 278] on div "Attribute-Based Access Control (ABAC)" at bounding box center [357, 266] width 408 height 26
click at [153, 250] on input "c. Attribute-Based Access Control (ABAC)" at bounding box center [153, 246] width 0 height 8
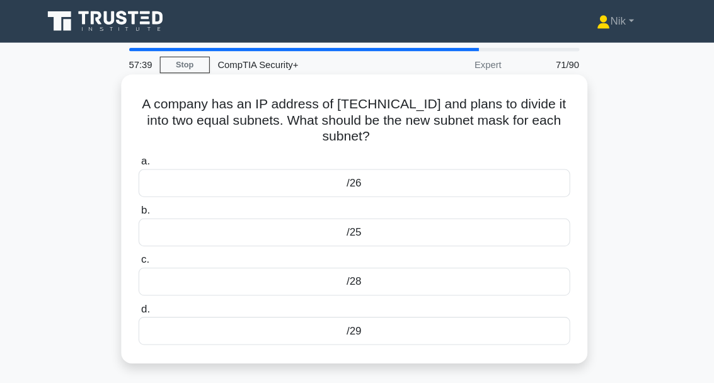
click at [328, 304] on div "/29" at bounding box center [357, 313] width 408 height 26
click at [153, 297] on input "d. /29" at bounding box center [153, 293] width 0 height 8
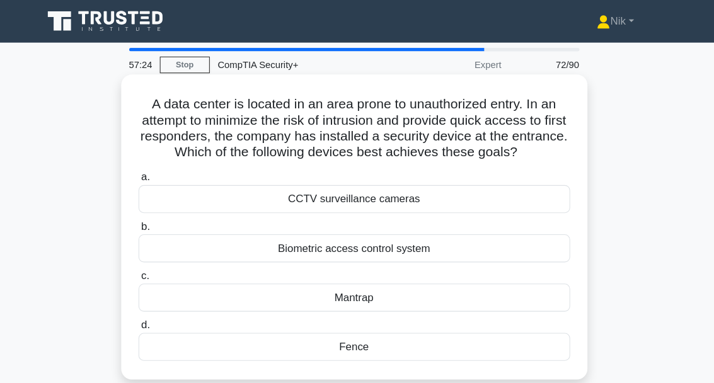
click at [257, 245] on div "Biometric access control system" at bounding box center [357, 235] width 408 height 26
click at [153, 219] on input "b. Biometric access control system" at bounding box center [153, 215] width 0 height 8
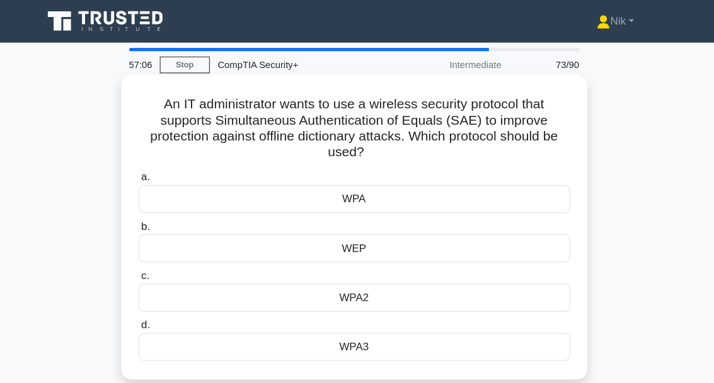
click at [248, 278] on div "WPA2" at bounding box center [357, 282] width 408 height 26
click at [153, 265] on input "c. WPA2" at bounding box center [153, 261] width 0 height 8
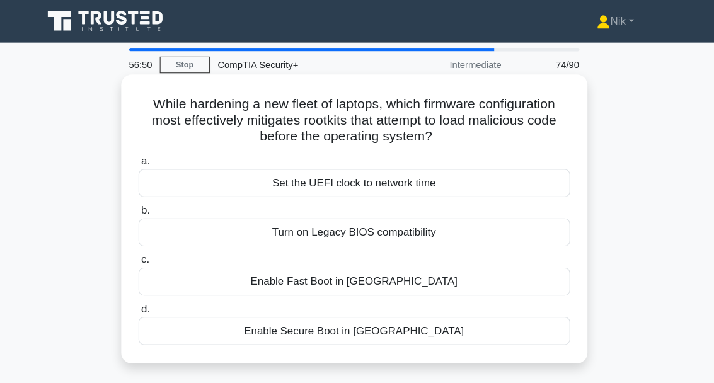
click at [267, 214] on div "Turn on Legacy BIOS compatibility" at bounding box center [357, 220] width 408 height 26
click at [153, 204] on input "b. Turn on Legacy BIOS compatibility" at bounding box center [153, 199] width 0 height 8
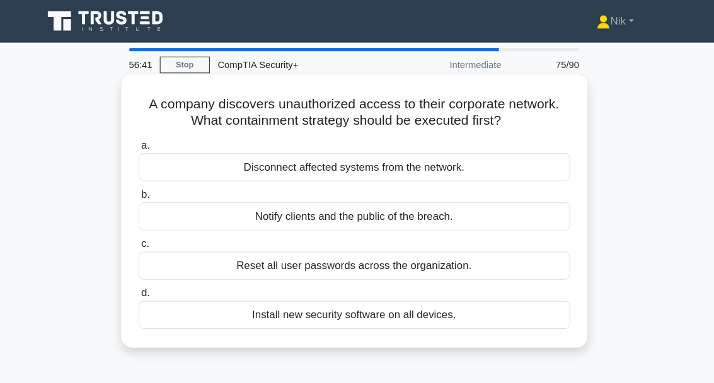
click at [246, 168] on div "Disconnect affected systems from the network." at bounding box center [357, 158] width 408 height 26
click at [153, 142] on input "a. Disconnect affected systems from the network." at bounding box center [153, 138] width 0 height 8
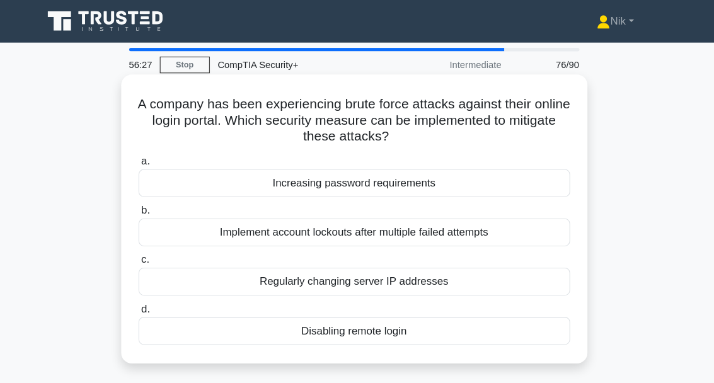
click at [263, 172] on div "Increasing password requirements" at bounding box center [357, 173] width 408 height 26
click at [153, 157] on input "a. Increasing password requirements" at bounding box center [153, 153] width 0 height 8
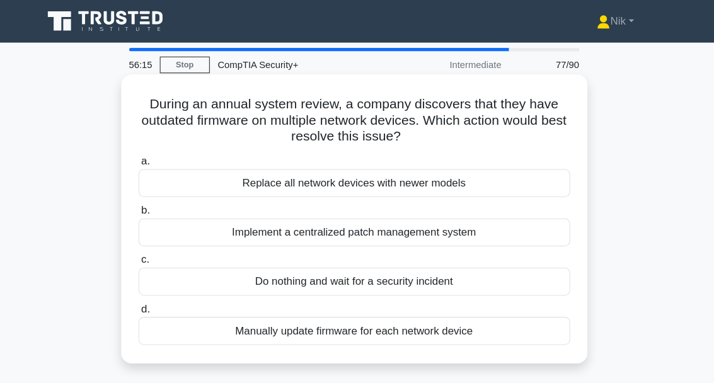
click at [212, 222] on div "Implement a centralized patch management system" at bounding box center [357, 220] width 408 height 26
click at [153, 204] on input "b. Implement a centralized patch management system" at bounding box center [153, 199] width 0 height 8
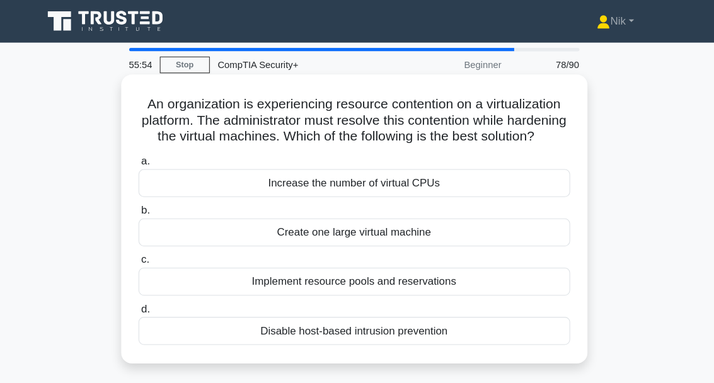
click at [220, 280] on div "Implement resource pools and reservations" at bounding box center [357, 266] width 408 height 26
click at [153, 250] on input "c. Implement resource pools and reservations" at bounding box center [153, 246] width 0 height 8
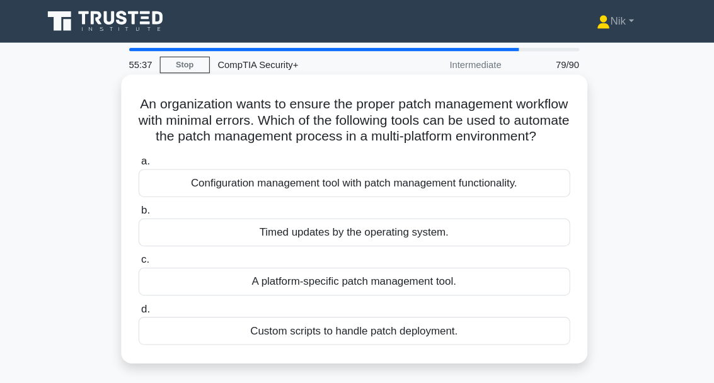
click at [180, 178] on div "Configuration management tool with patch management functionality." at bounding box center [357, 173] width 408 height 26
click at [153, 157] on input "a. Configuration management tool with patch management functionality." at bounding box center [153, 153] width 0 height 8
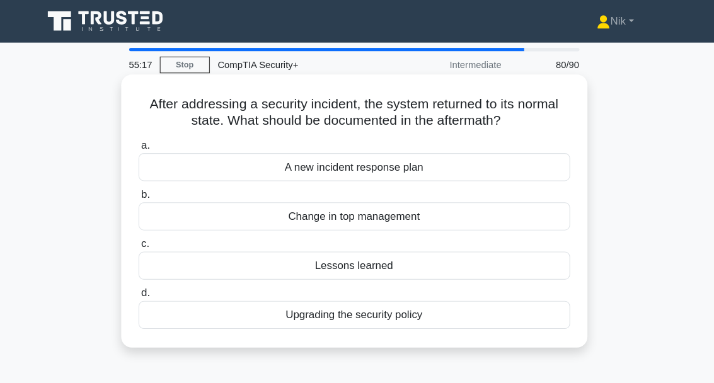
click at [293, 251] on div "Lessons learned" at bounding box center [357, 251] width 408 height 26
click at [153, 235] on input "c. Lessons learned" at bounding box center [153, 231] width 0 height 8
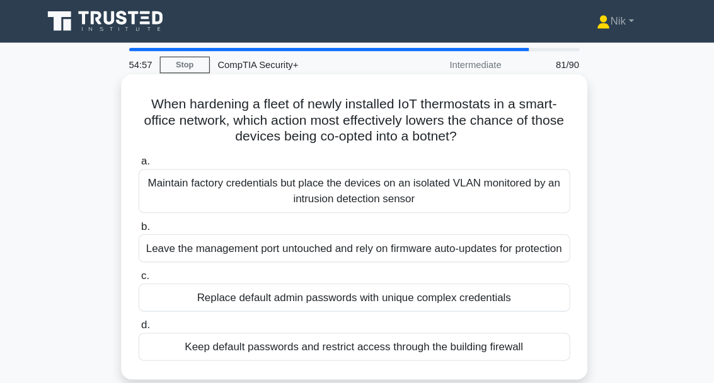
click at [192, 295] on div "Replace default admin passwords with unique complex credentials" at bounding box center [357, 282] width 408 height 26
click at [153, 265] on input "c. Replace default admin passwords with unique complex credentials" at bounding box center [153, 261] width 0 height 8
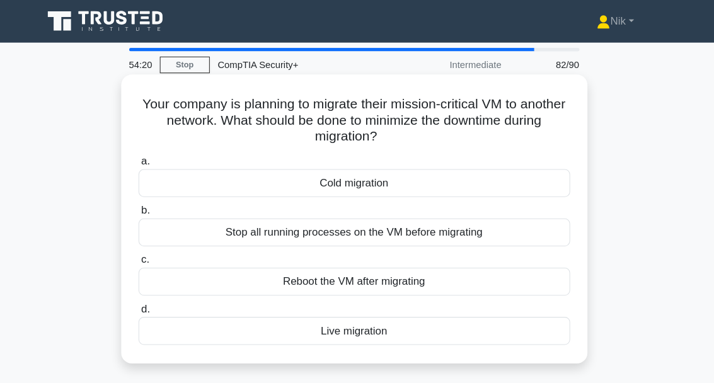
click at [309, 319] on div "Live migration" at bounding box center [357, 313] width 408 height 26
click at [153, 297] on input "d. Live migration" at bounding box center [153, 293] width 0 height 8
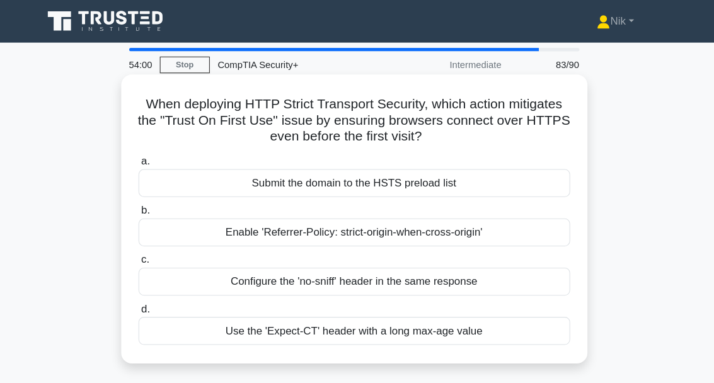
click at [230, 266] on div "Configure the 'no-sniff' header in the same response" at bounding box center [357, 266] width 408 height 26
click at [153, 250] on input "c. Configure the 'no-sniff' header in the same response" at bounding box center [153, 246] width 0 height 8
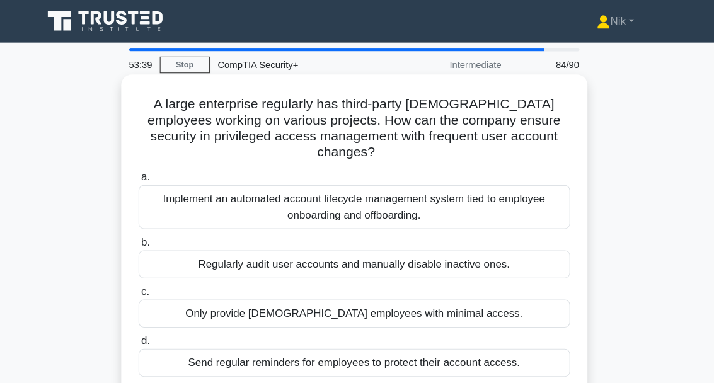
click at [192, 195] on div "Implement an automated account lifecycle management system tied to employee onb…" at bounding box center [357, 196] width 408 height 42
click at [153, 172] on input "a. Implement an automated account lifecycle management system tied to employee …" at bounding box center [153, 168] width 0 height 8
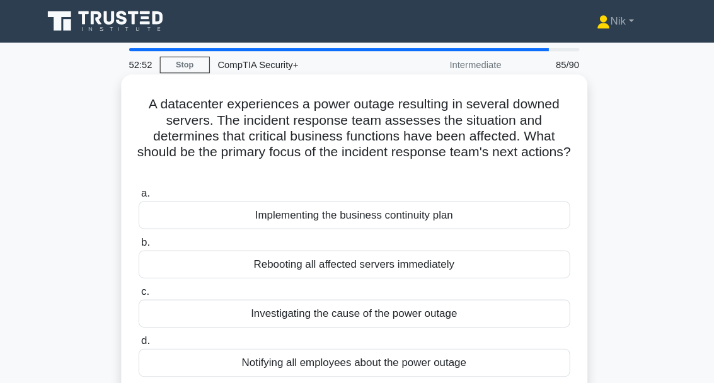
click at [227, 248] on div "Rebooting all affected servers immediately" at bounding box center [357, 250] width 408 height 26
click at [153, 234] on input "b. Rebooting all affected servers immediately" at bounding box center [153, 230] width 0 height 8
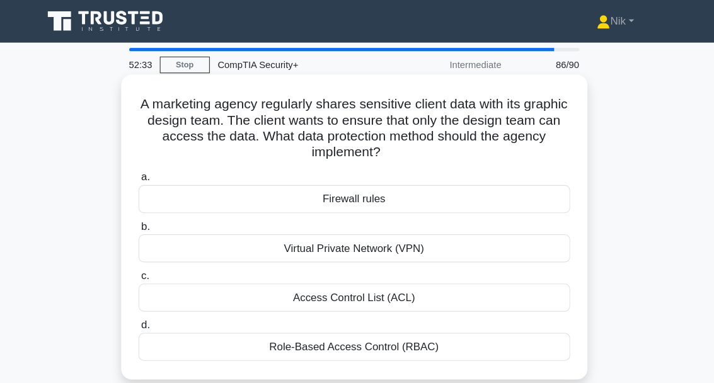
click at [253, 340] on div "Role-Based Access Control (RBAC)" at bounding box center [357, 328] width 408 height 26
click at [153, 312] on input "d. Role-Based Access Control (RBAC)" at bounding box center [153, 308] width 0 height 8
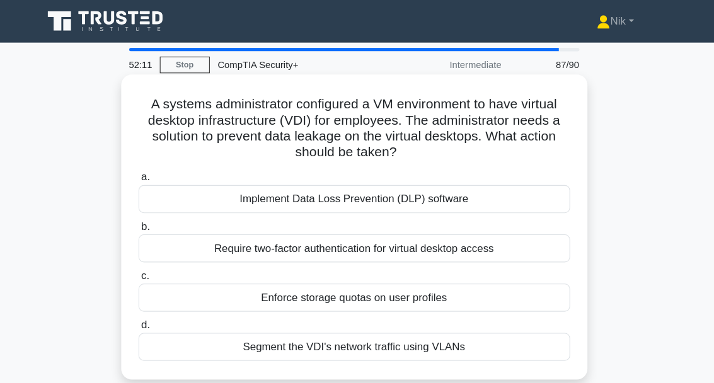
click at [233, 327] on div "Segment the VDI's network traffic using VLANs" at bounding box center [357, 328] width 408 height 26
click at [153, 312] on input "d. Segment the VDI's network traffic using VLANs" at bounding box center [153, 308] width 0 height 8
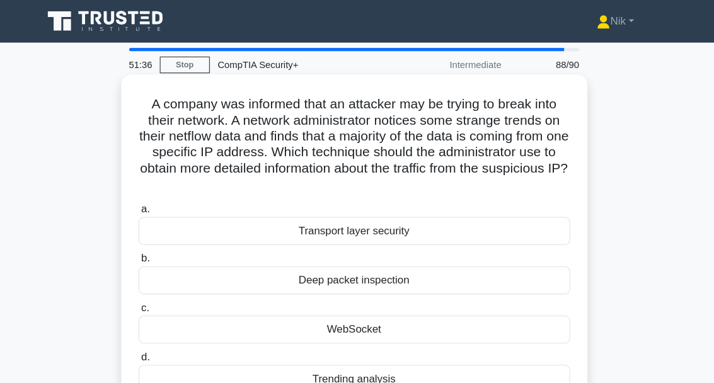
click at [255, 257] on div "Deep packet inspection" at bounding box center [357, 265] width 408 height 26
click at [153, 249] on input "b. Deep packet inspection" at bounding box center [153, 245] width 0 height 8
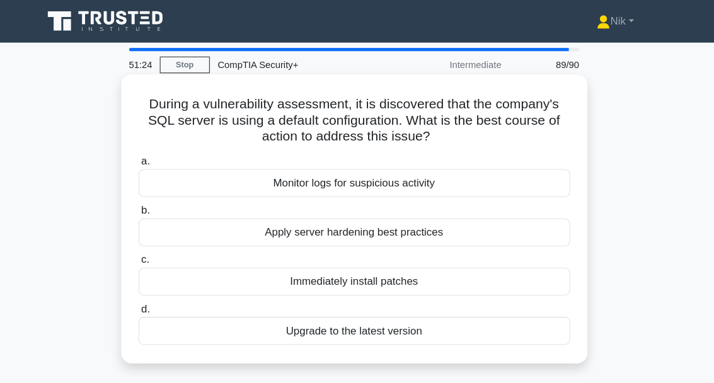
click at [231, 220] on div "Apply server hardening best practices" at bounding box center [357, 220] width 408 height 26
click at [153, 204] on input "b. Apply server hardening best practices" at bounding box center [153, 199] width 0 height 8
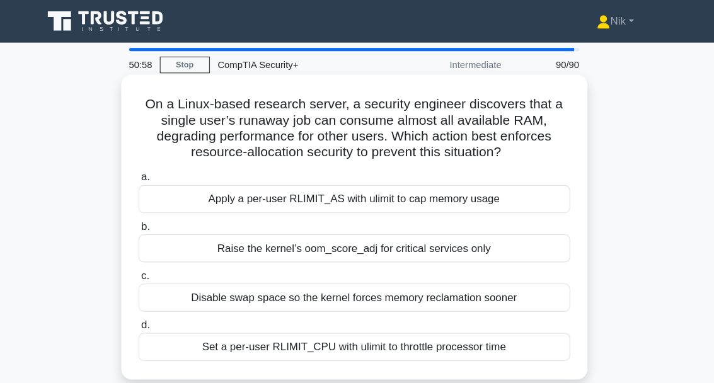
click at [226, 342] on div "Set a per-user RLIMIT_CPU with ulimit to throttle processor time" at bounding box center [357, 328] width 408 height 26
click at [153, 312] on input "d. Set a per-user RLIMIT_CPU with ulimit to throttle processor time" at bounding box center [153, 308] width 0 height 8
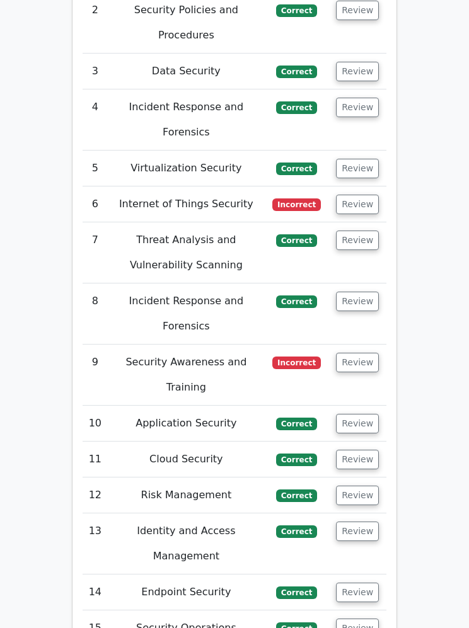
scroll to position [2556, 0]
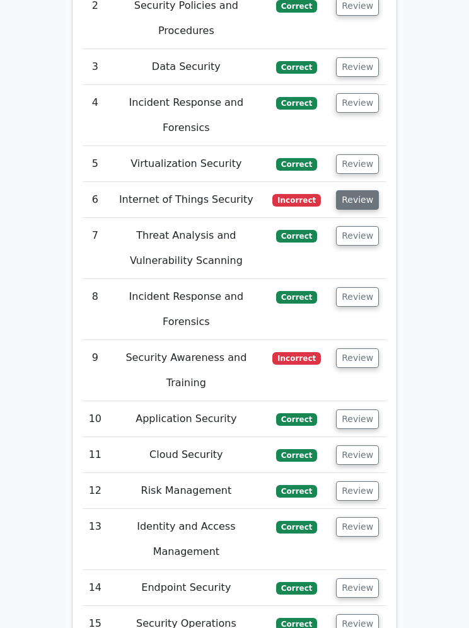
click at [355, 190] on button "Review" at bounding box center [357, 200] width 43 height 20
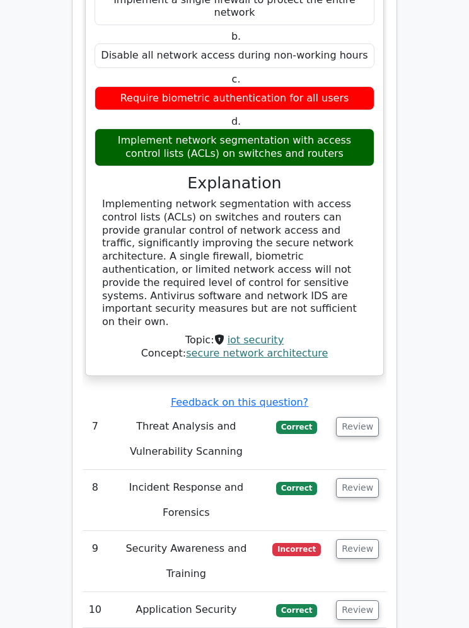
scroll to position [2904, 0]
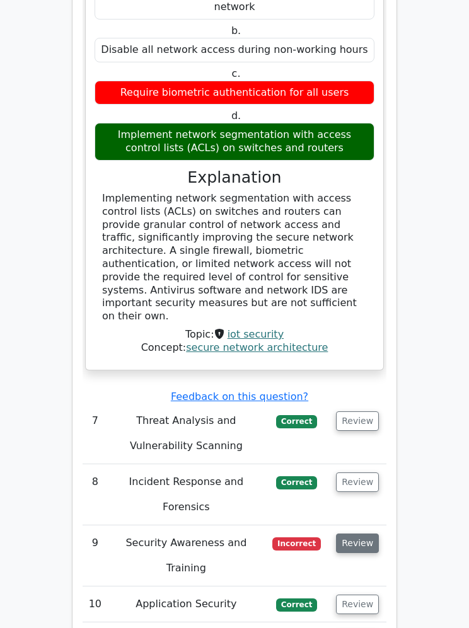
click at [357, 534] on button "Review" at bounding box center [357, 544] width 43 height 20
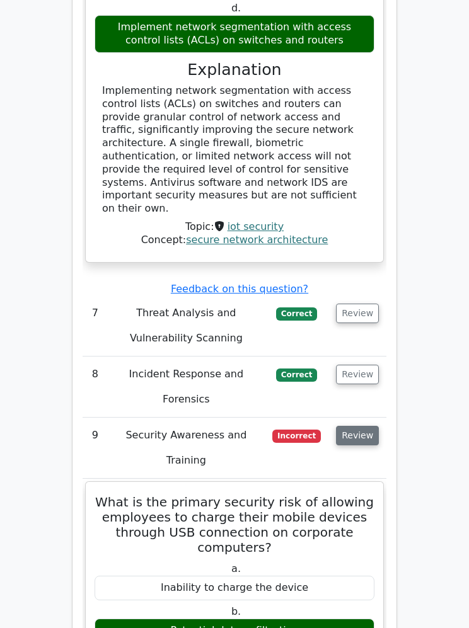
scroll to position [3010, 0]
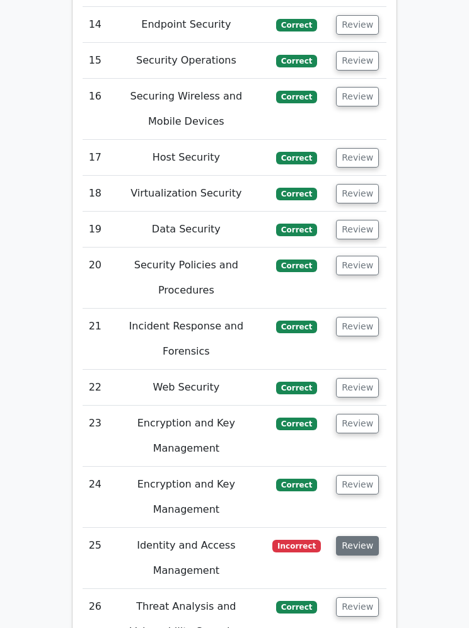
click at [360, 537] on button "Review" at bounding box center [357, 547] width 43 height 20
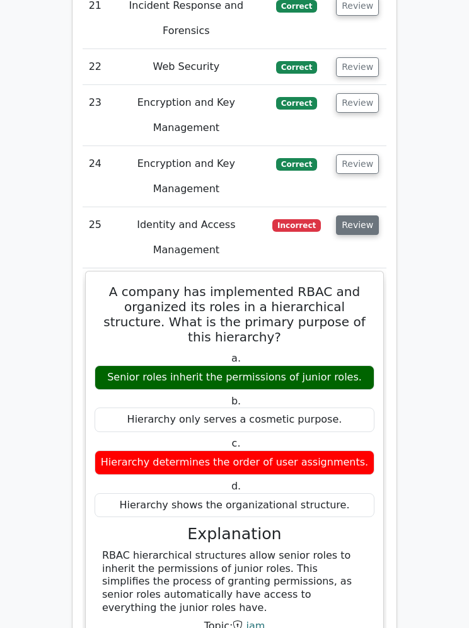
scroll to position [4447, 0]
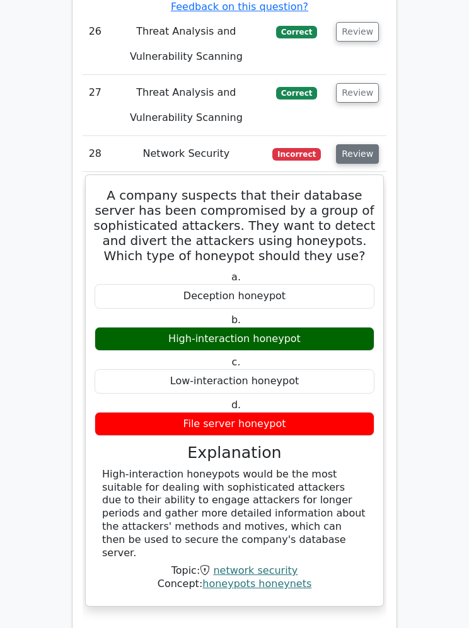
scroll to position [5162, 0]
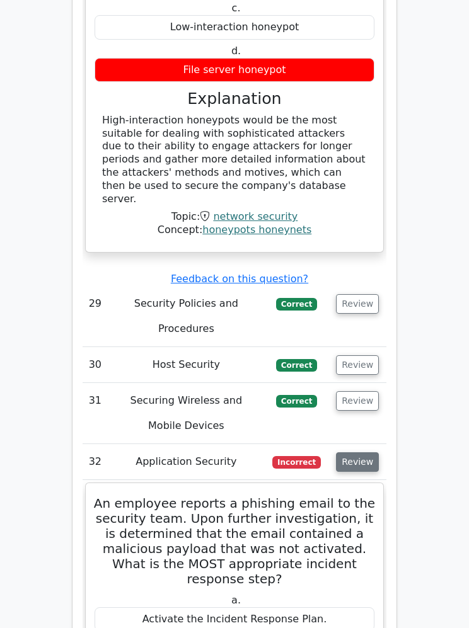
scroll to position [5462, 0]
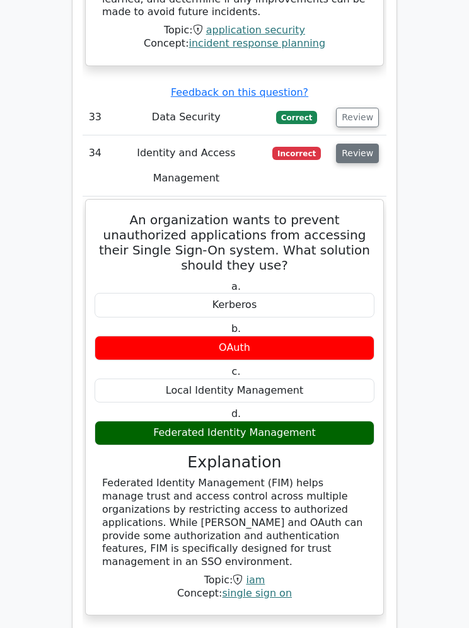
scroll to position [6313, 0]
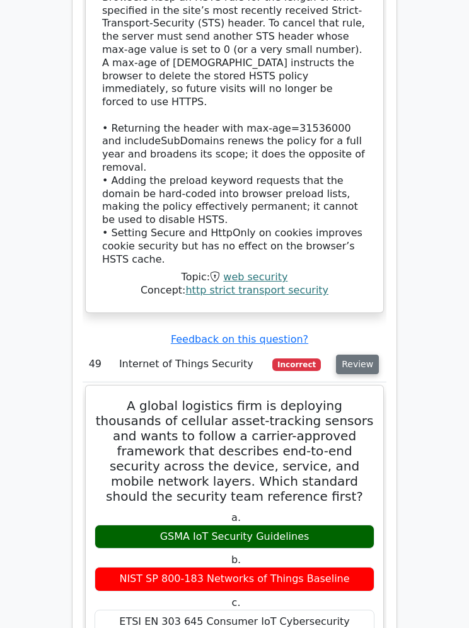
scroll to position [9336, 0]
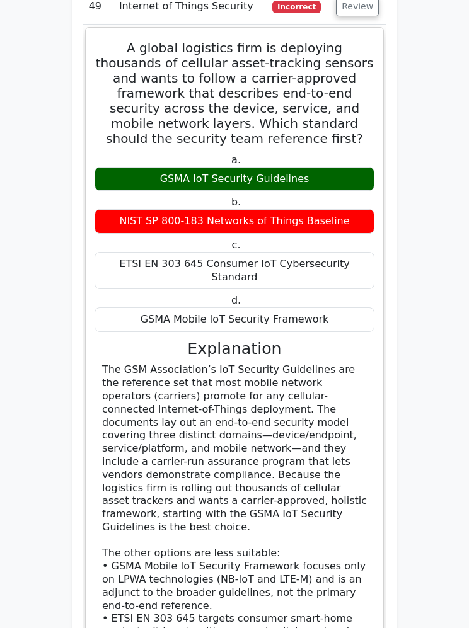
scroll to position [9697, 0]
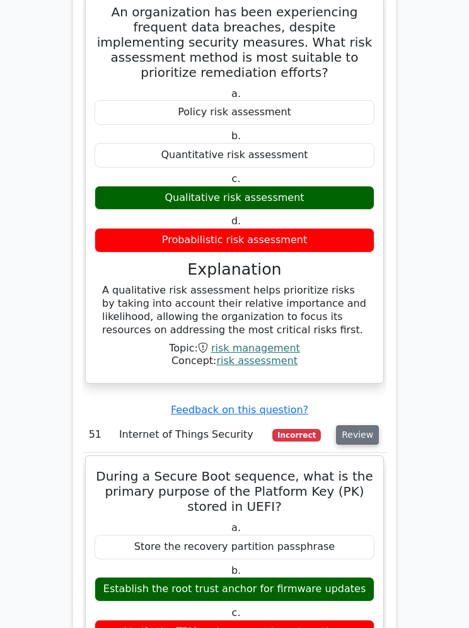
scroll to position [10517, 0]
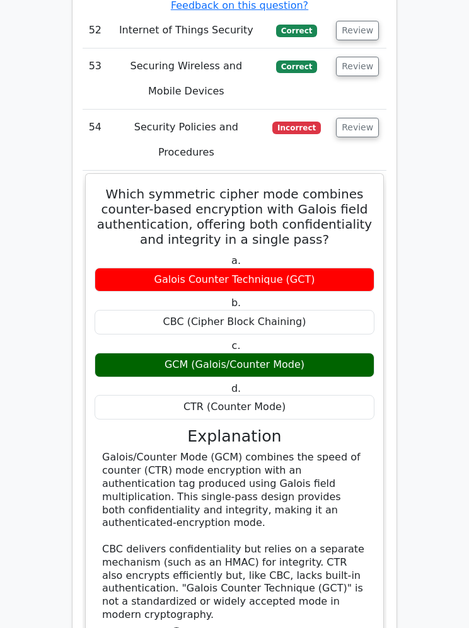
scroll to position [11513, 0]
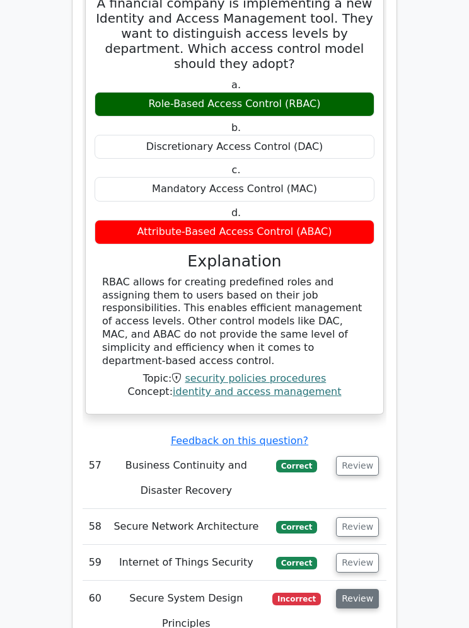
scroll to position [12368, 0]
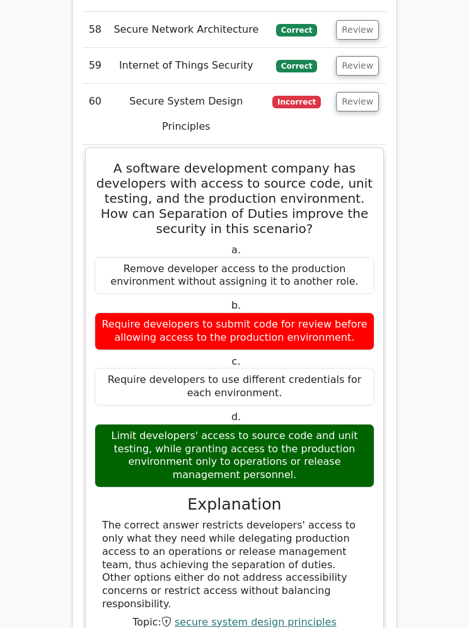
scroll to position [12939, 0]
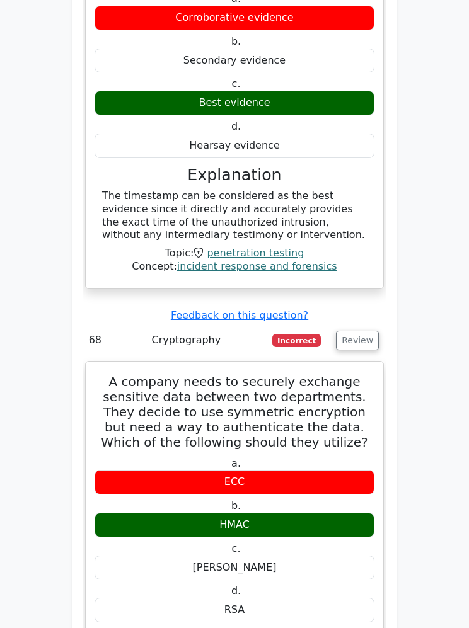
scroll to position [13985, 0]
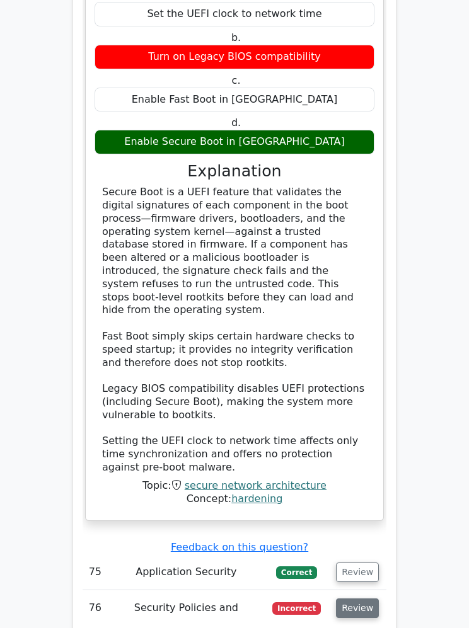
scroll to position [16572, 0]
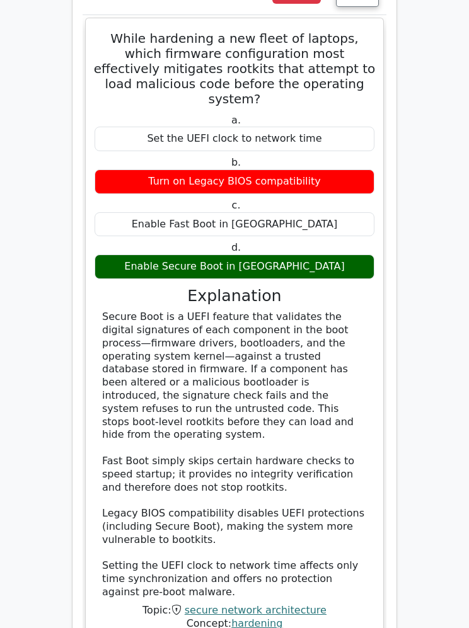
scroll to position [16443, 0]
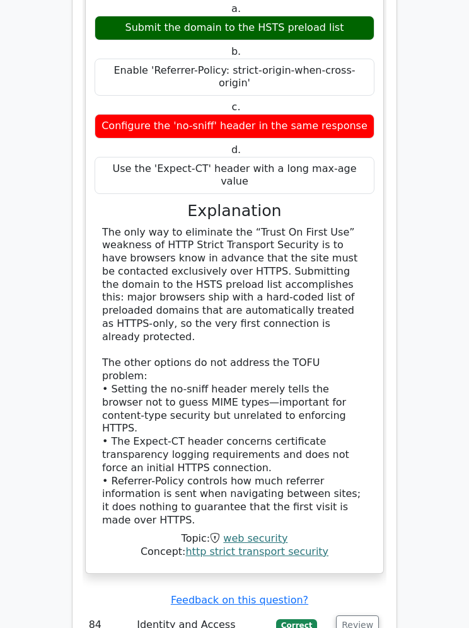
scroll to position [18093, 0]
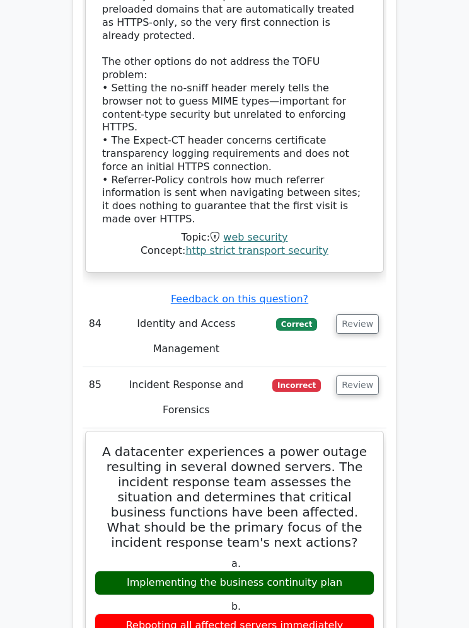
scroll to position [18395, 0]
